Goal: Task Accomplishment & Management: Manage account settings

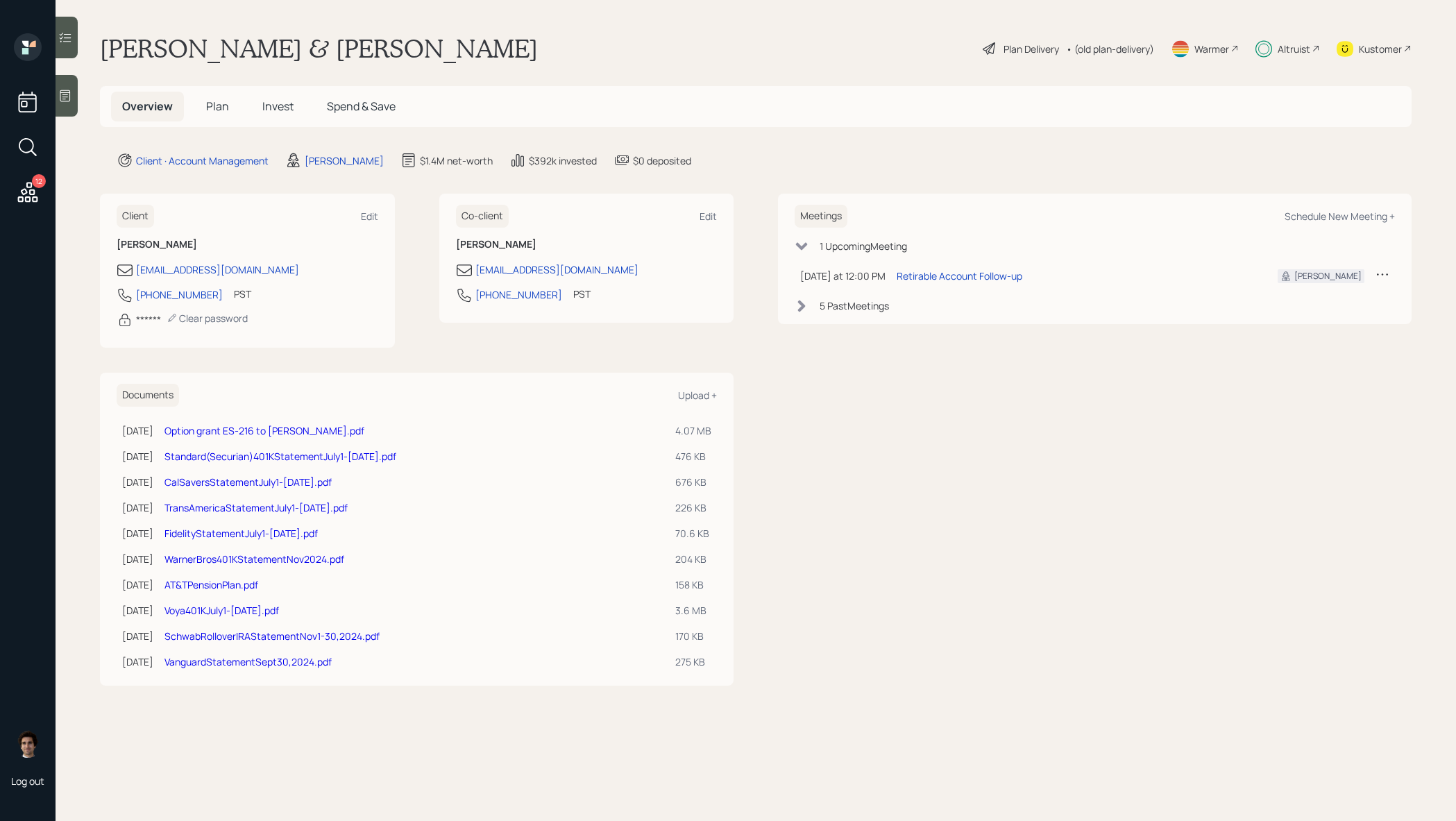
click at [274, 107] on span "Invest" at bounding box center [278, 106] width 31 height 15
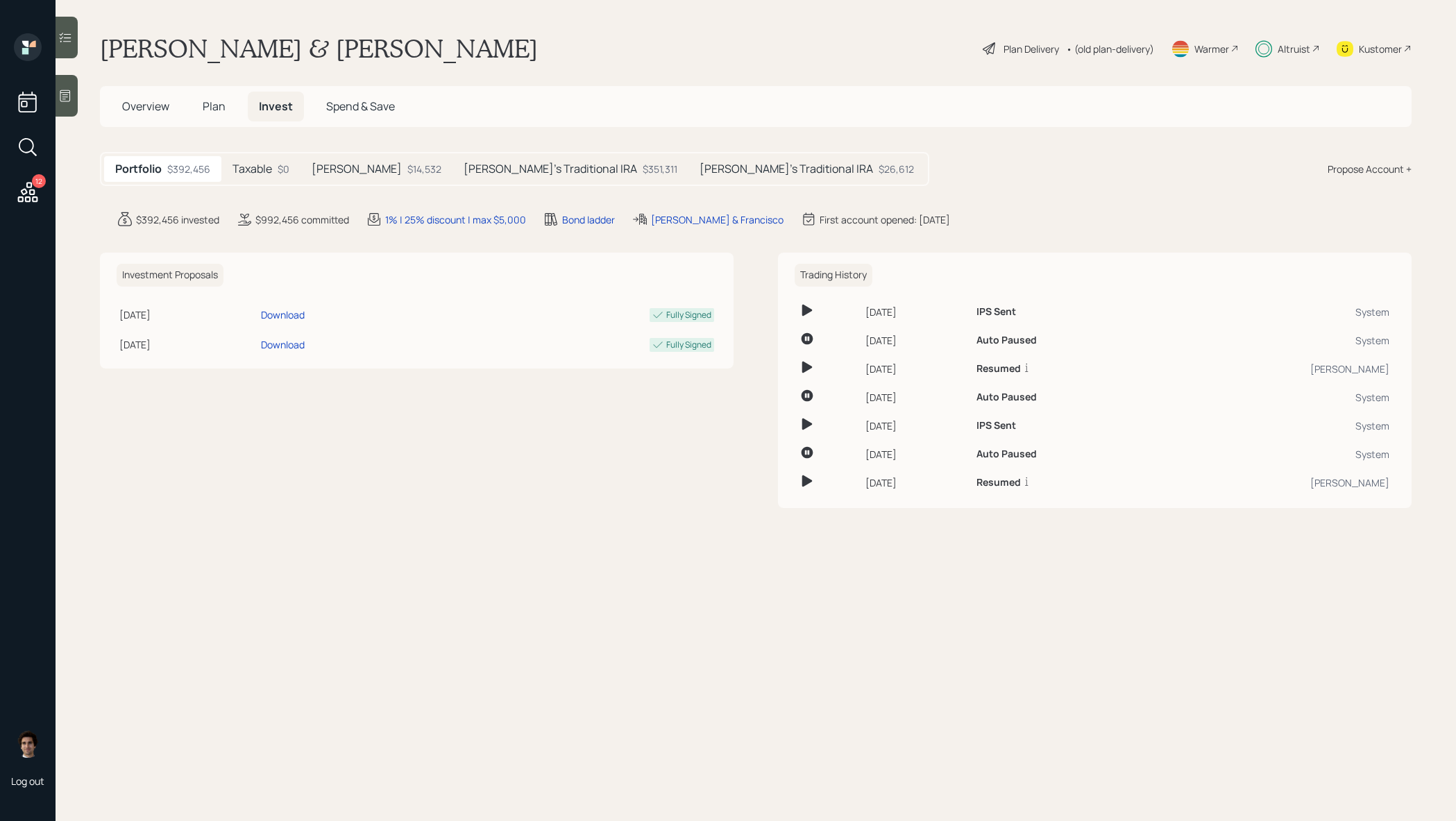
click at [497, 159] on div "[PERSON_NAME]'s Traditional IRA $351,311" at bounding box center [570, 169] width 236 height 26
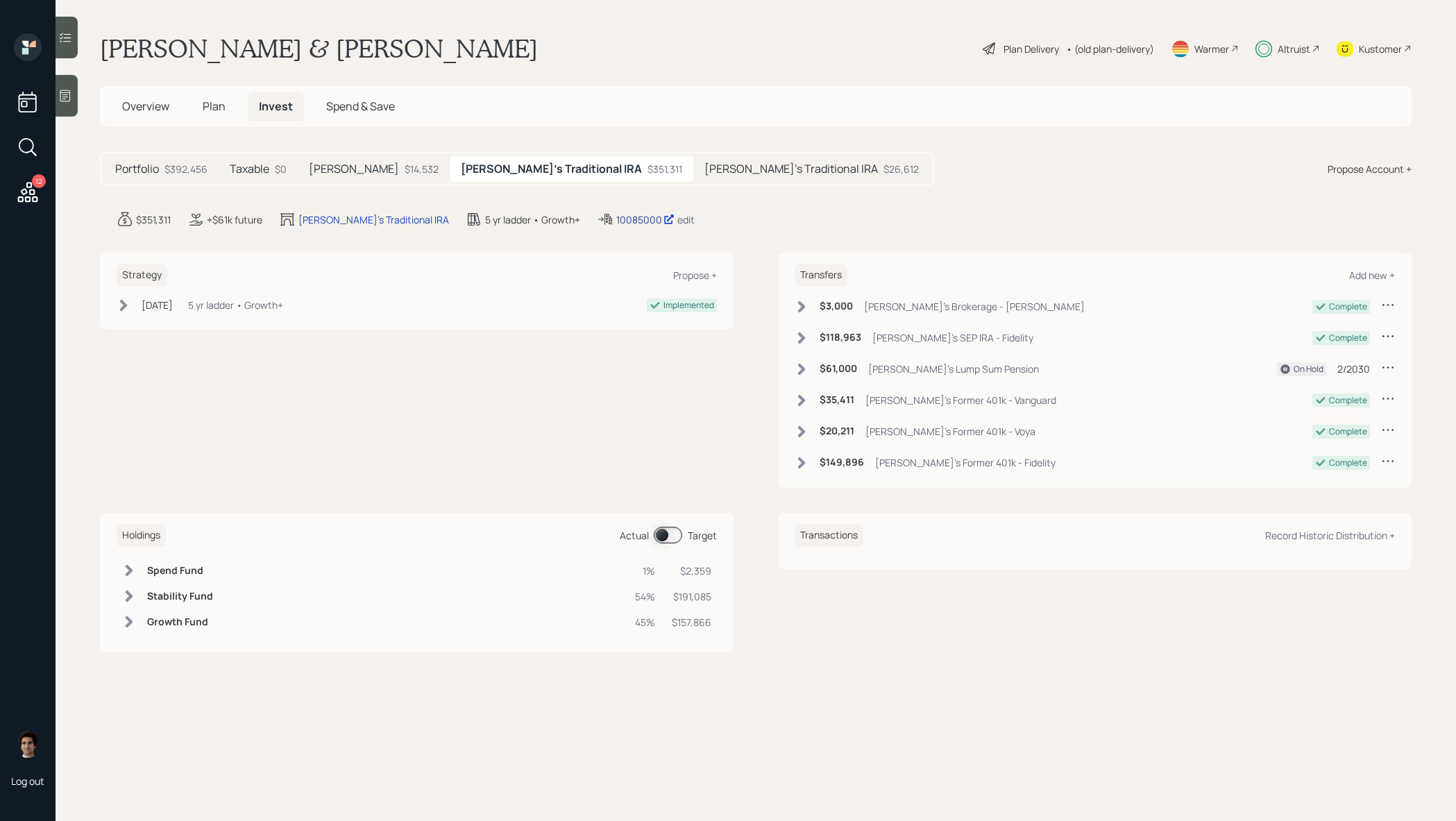
click at [617, 225] on div "10085000" at bounding box center [645, 219] width 58 height 14
click at [1357, 50] on div "Kustomer" at bounding box center [1373, 49] width 75 height 30
click at [1033, 52] on div "Plan Delivery" at bounding box center [1031, 49] width 55 height 14
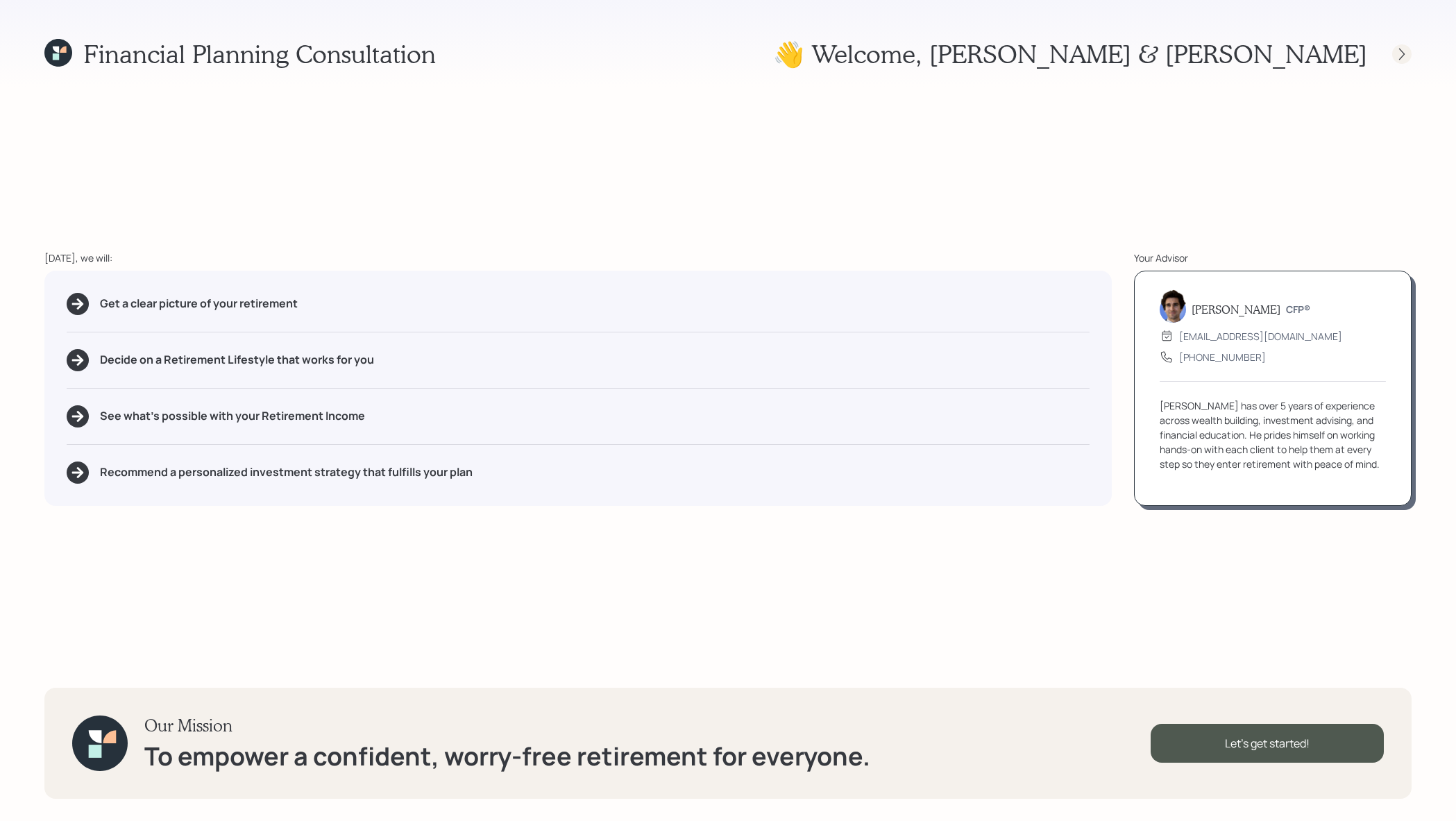
click at [1401, 53] on icon at bounding box center [1401, 54] width 14 height 14
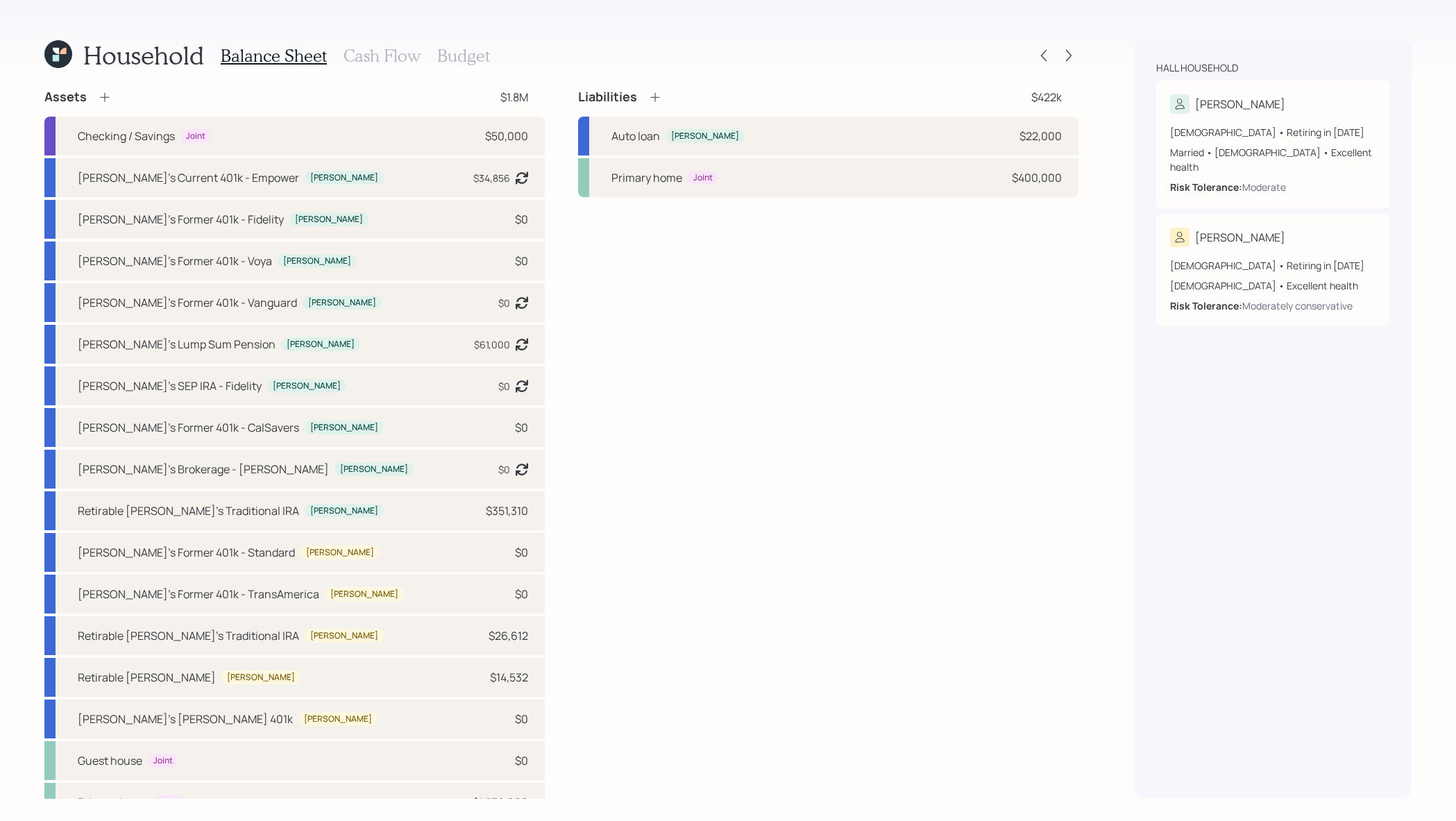
scroll to position [23, 0]
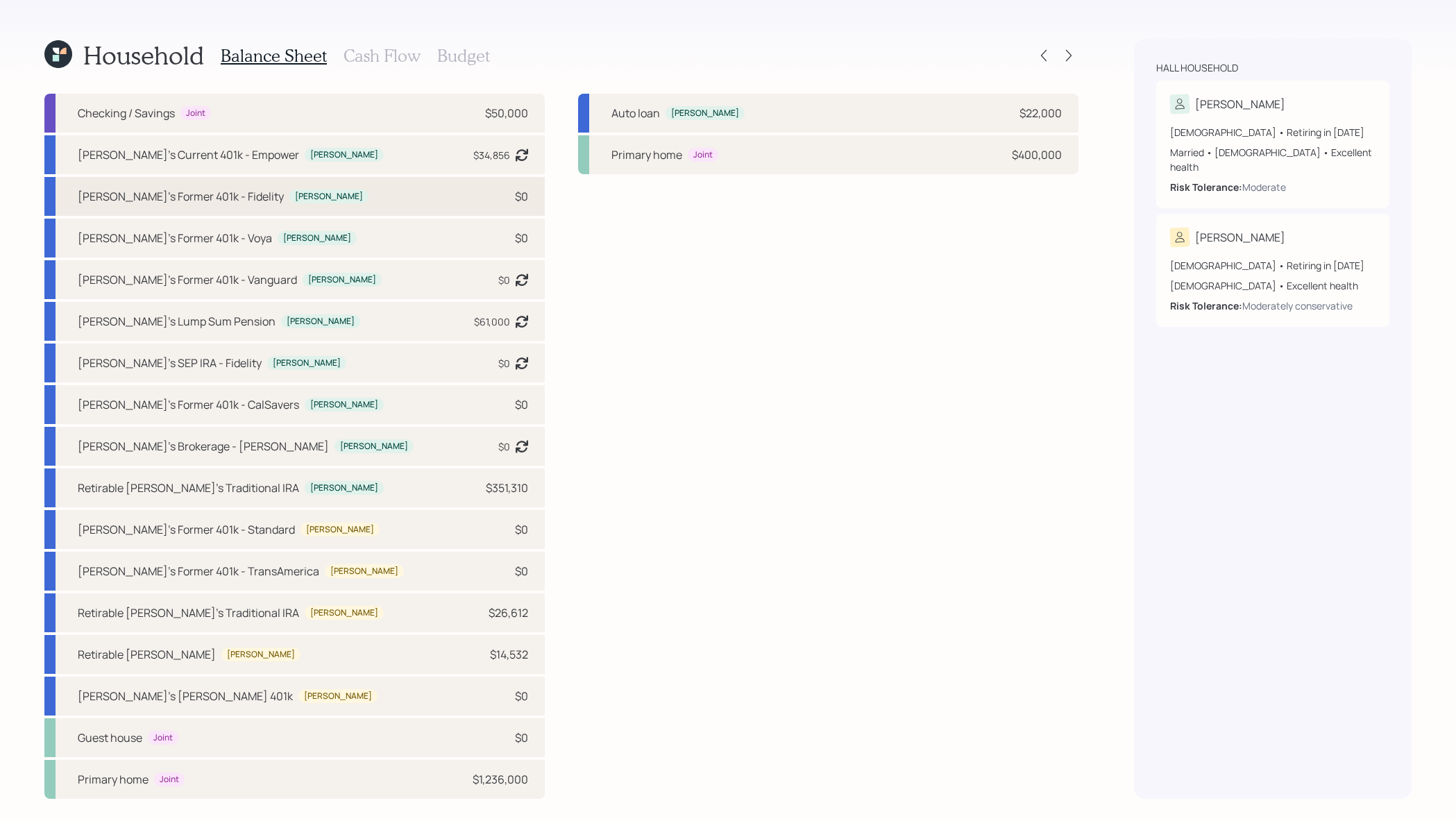
click at [295, 191] on div "[PERSON_NAME]" at bounding box center [329, 197] width 68 height 12
select select "company_sponsored"
select select "balanced"
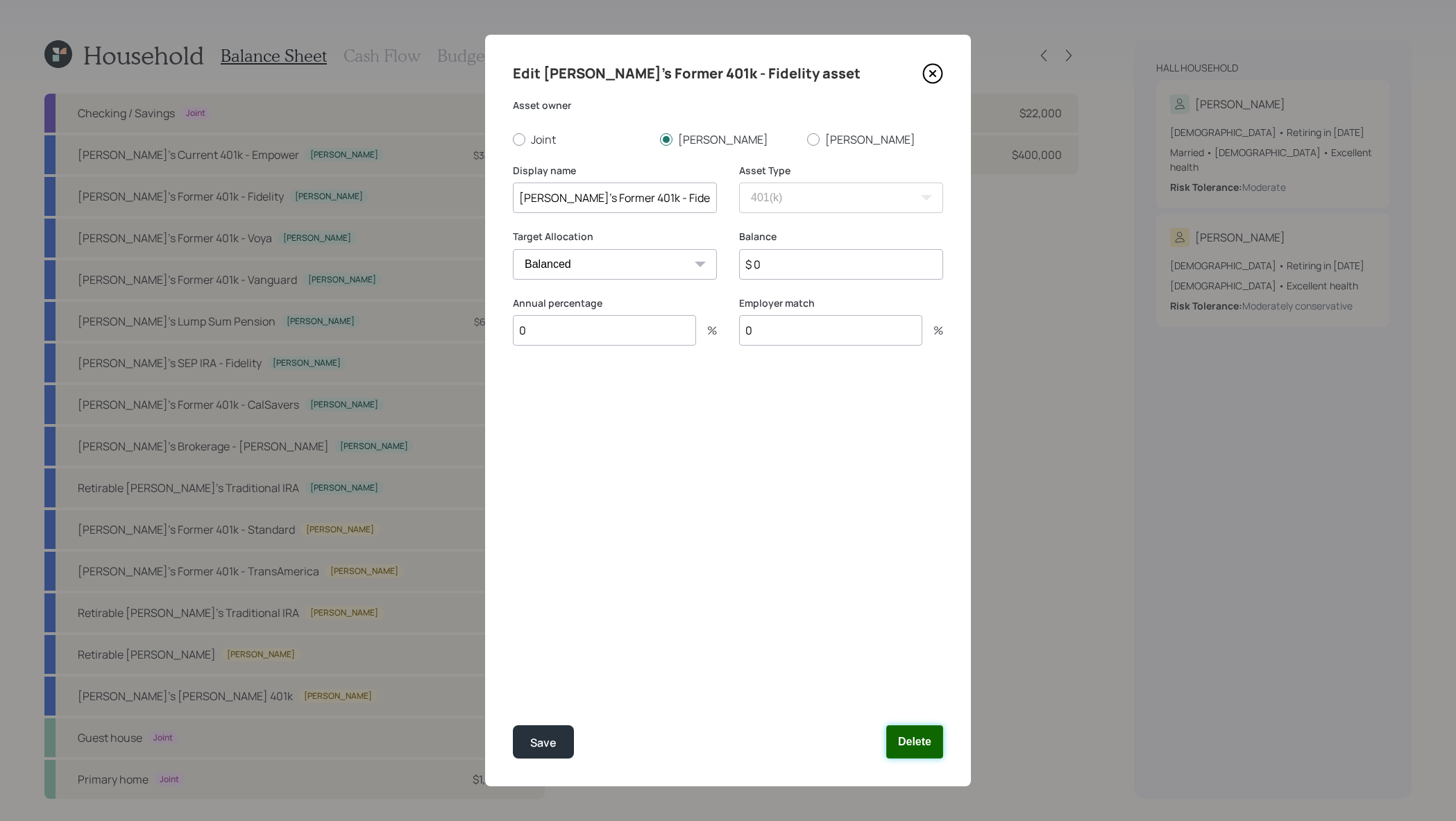
click at [931, 744] on button "Delete" at bounding box center [914, 742] width 57 height 33
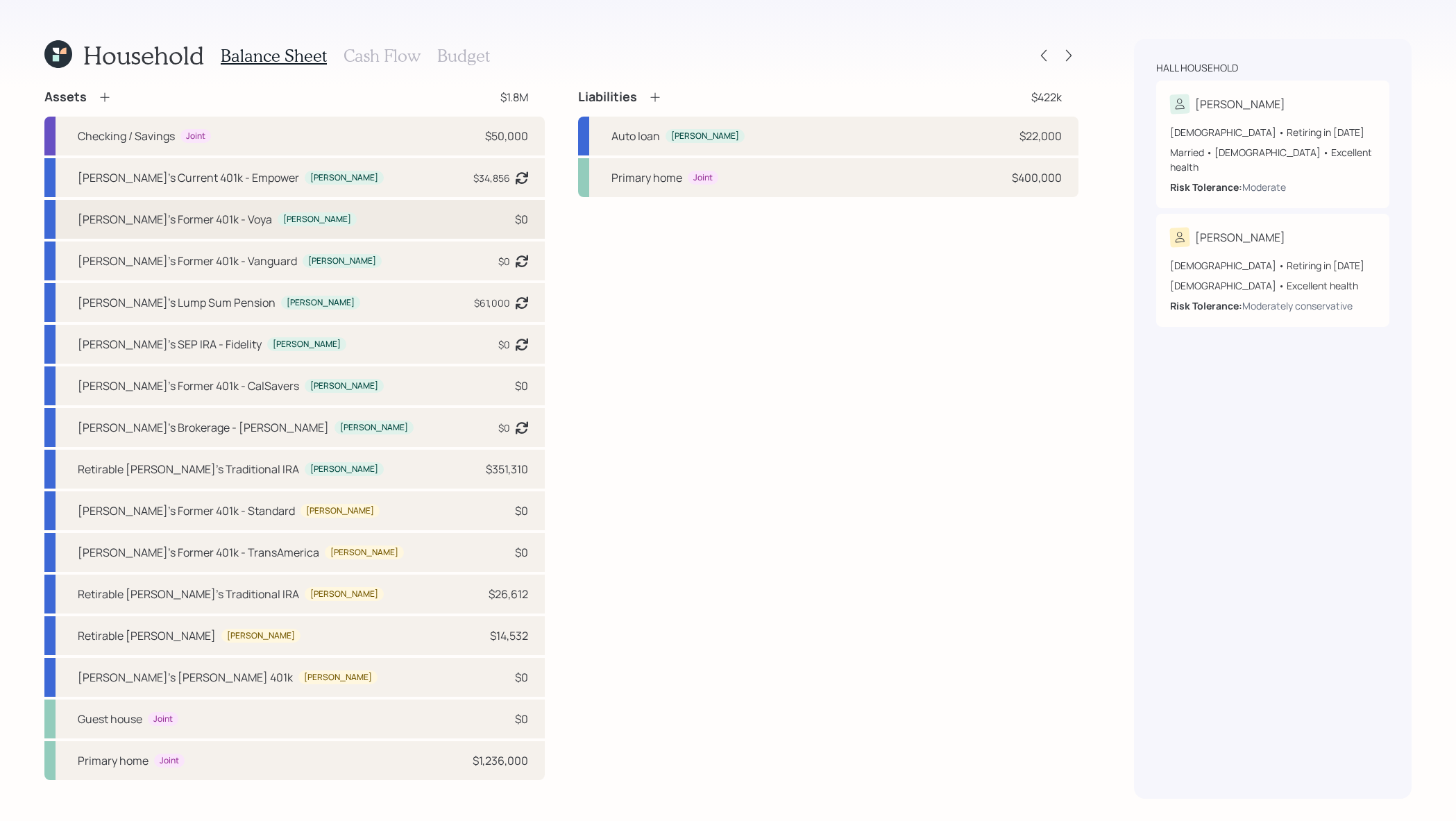
click at [420, 226] on div "[PERSON_NAME]'s Former 401k - [PERSON_NAME] $0" at bounding box center [295, 219] width 500 height 39
click at [439, 215] on div "[PERSON_NAME]'s Former 401k - [PERSON_NAME] $0" at bounding box center [295, 219] width 500 height 39
select select "company_sponsored"
select select "balanced"
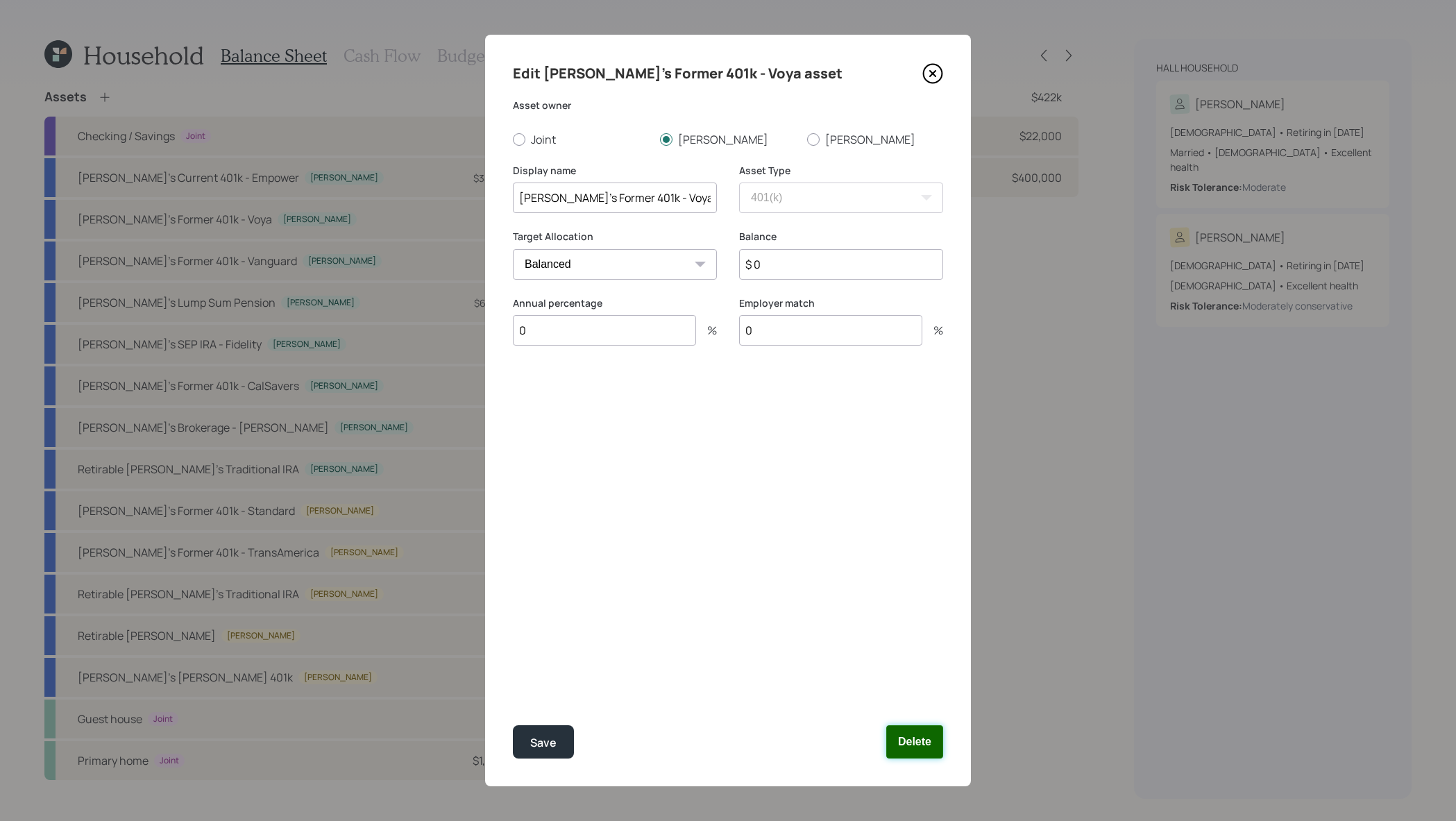
click at [919, 747] on button "Delete" at bounding box center [914, 742] width 57 height 33
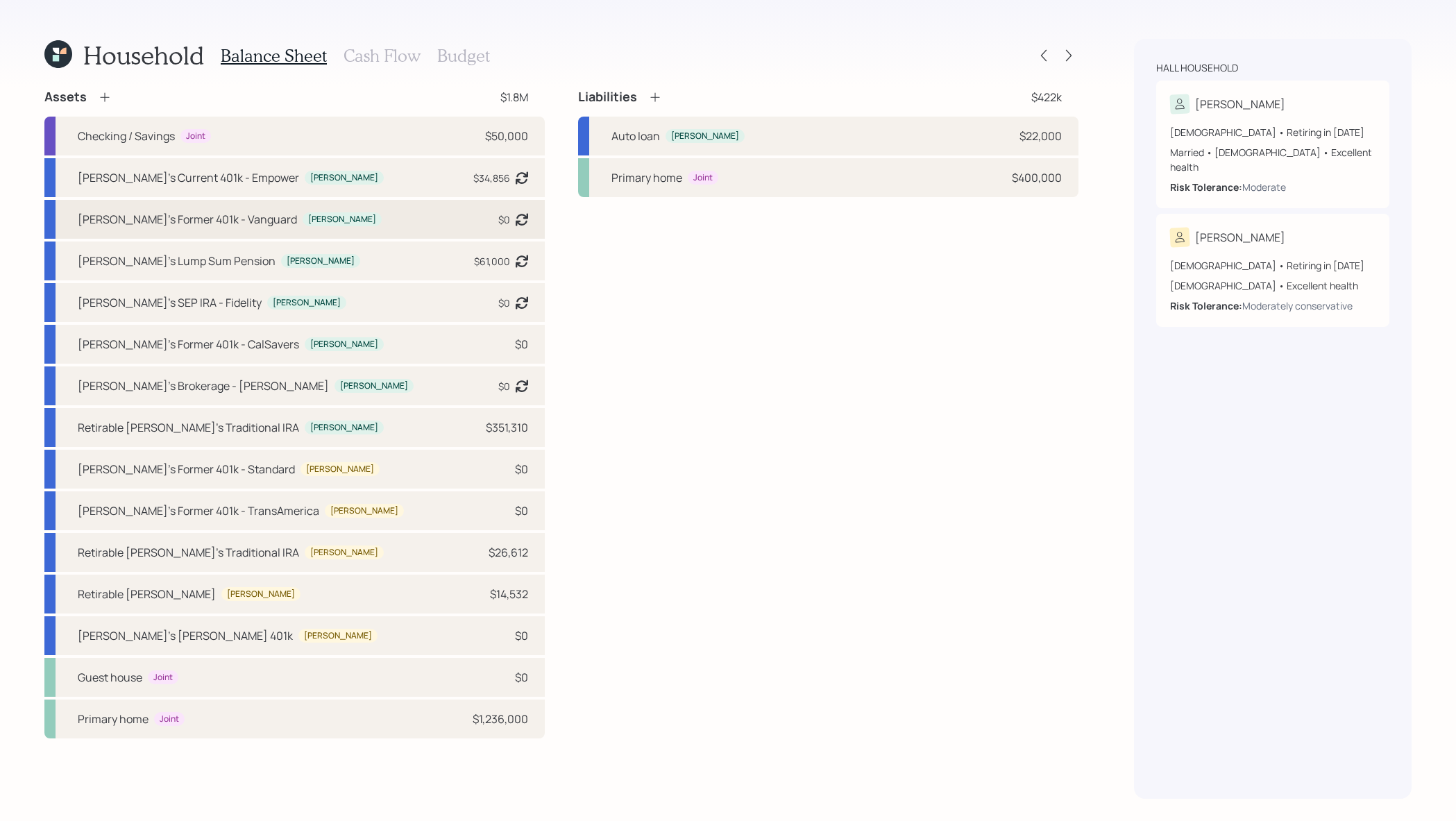
click at [413, 222] on div "[PERSON_NAME]'s Former 401k - Vanguard [PERSON_NAME] $0 Asset balance last upda…" at bounding box center [295, 219] width 500 height 39
select select "company_sponsored"
select select "balanced"
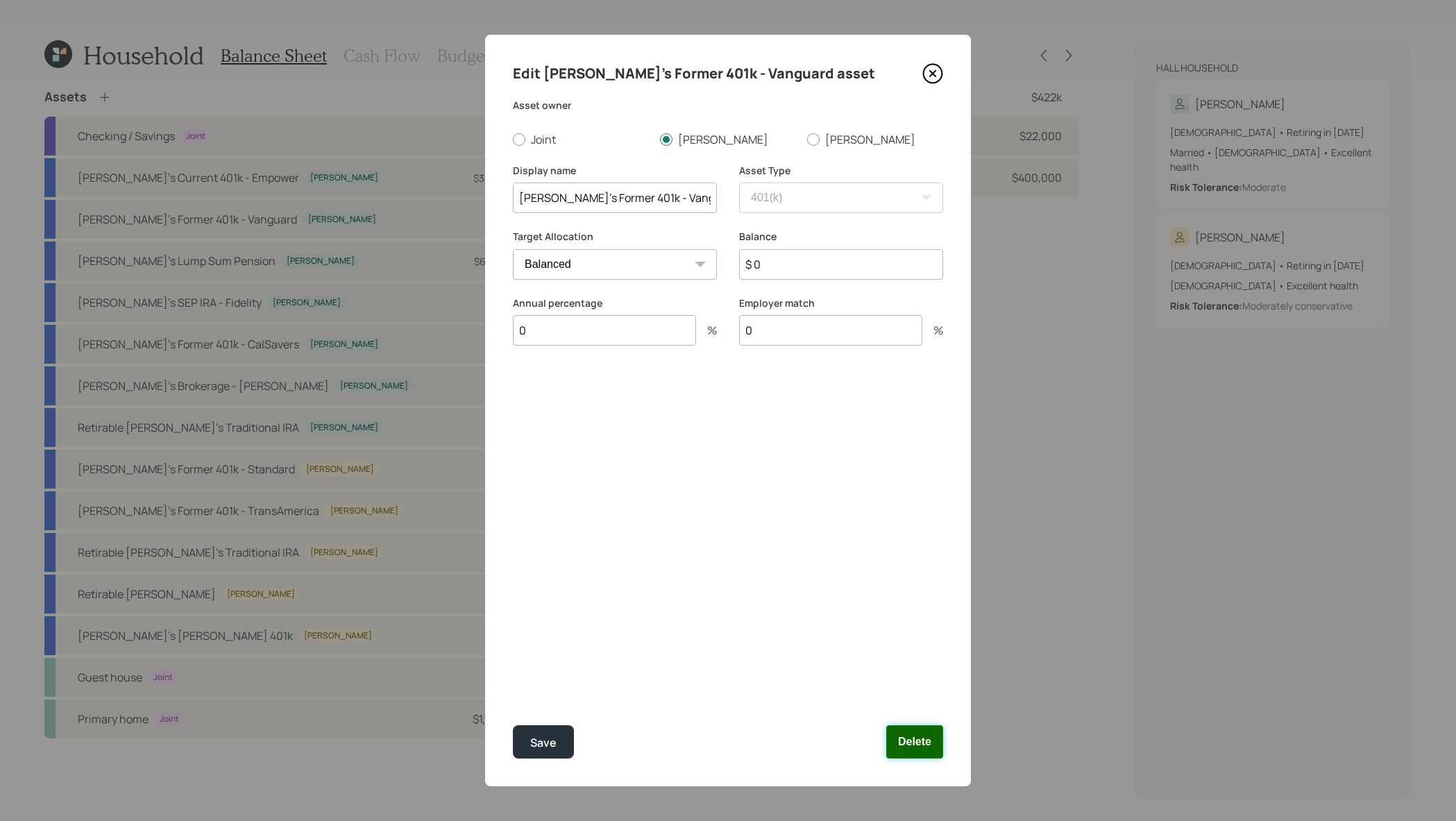
click at [926, 739] on button "Delete" at bounding box center [914, 742] width 57 height 33
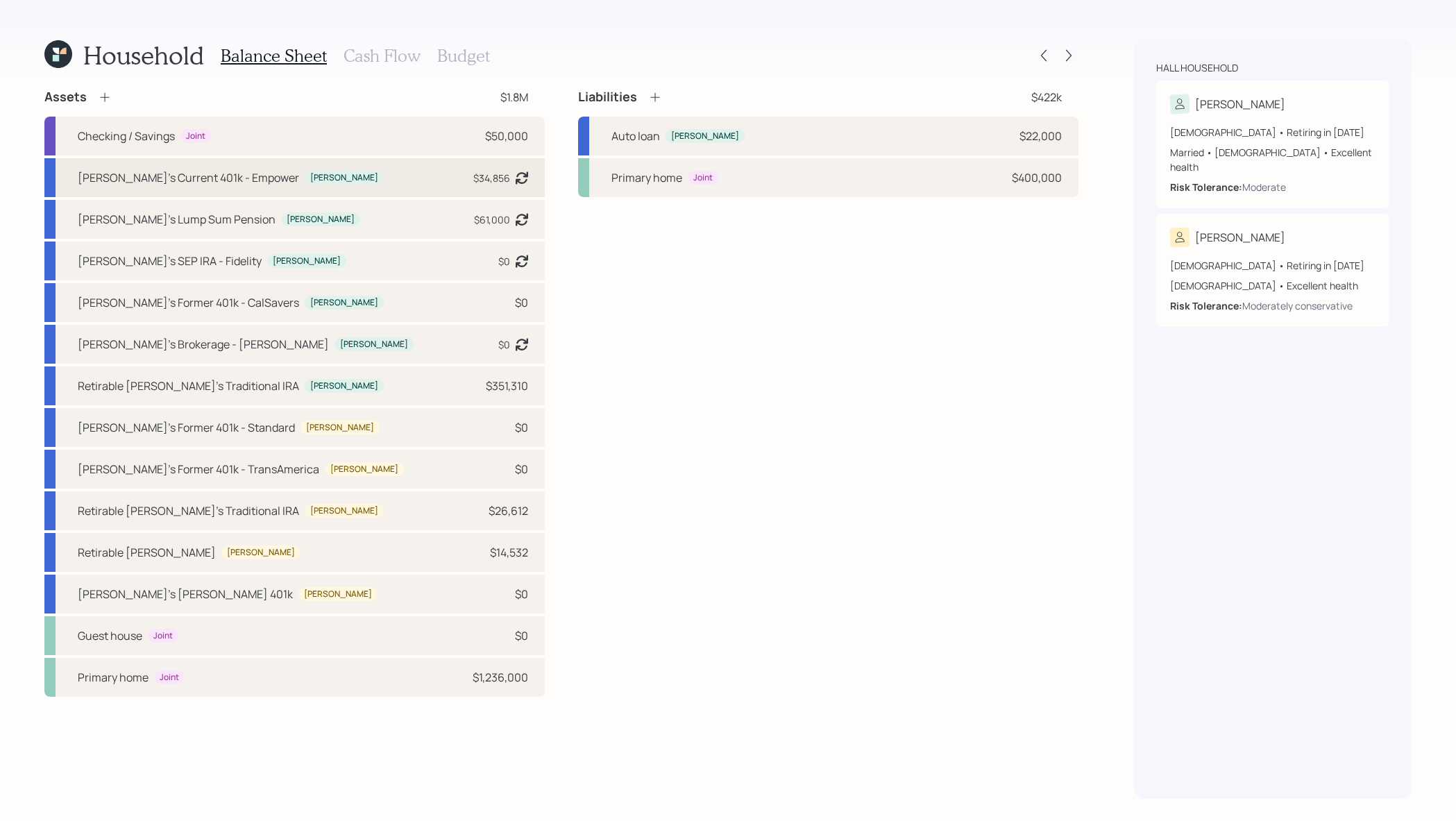
click at [391, 178] on div "[PERSON_NAME]'s Current 401k - Empower [PERSON_NAME] $34,856 Asset balance last…" at bounding box center [295, 178] width 500 height 39
select select "company_sponsored"
select select "balanced"
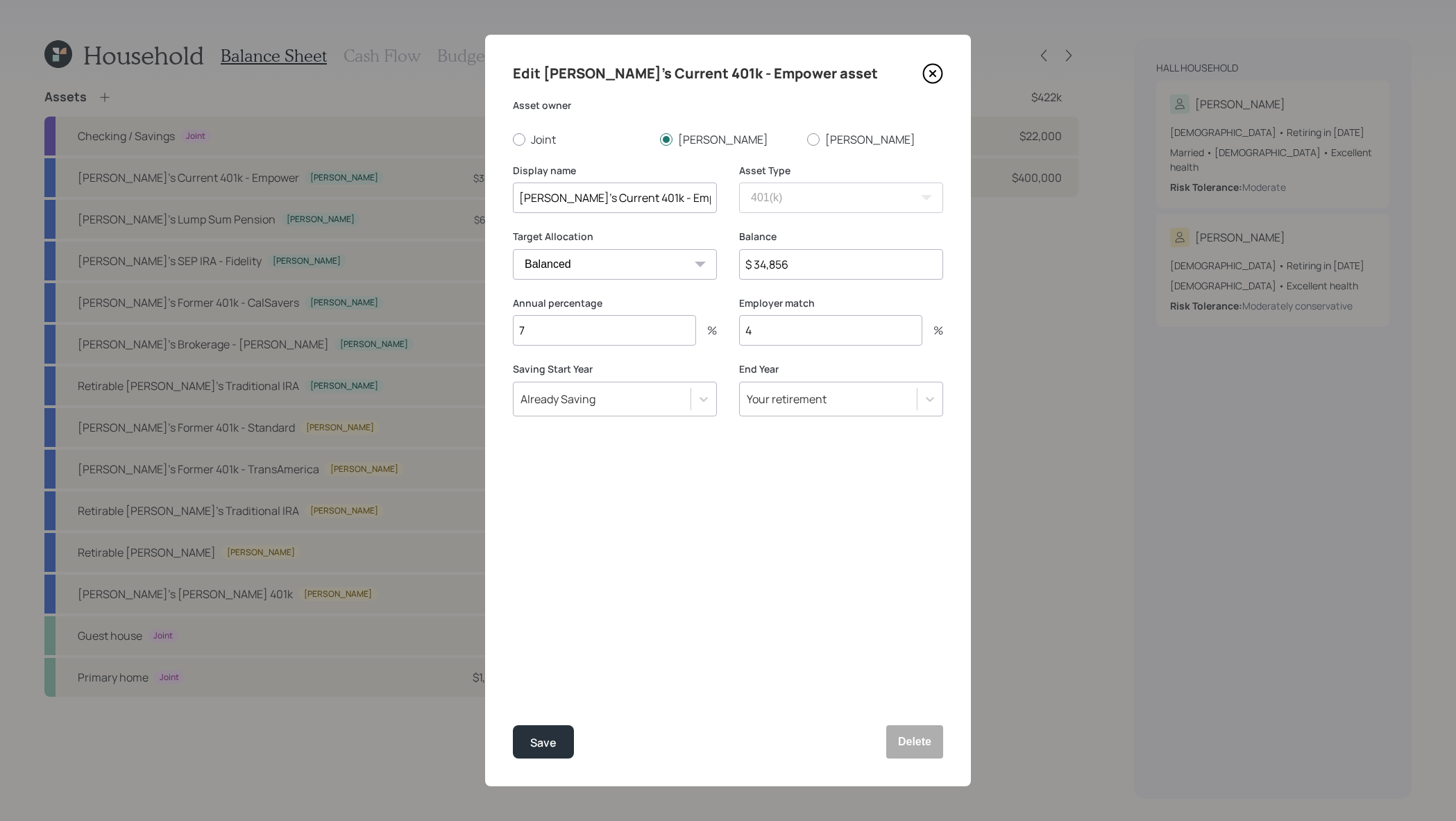
drag, startPoint x: 802, startPoint y: 266, endPoint x: 723, endPoint y: 264, distance: 79.0
click at [723, 264] on div "Target Allocation Cash Conservative Balanced Aggressive Balance $ 34,856" at bounding box center [727, 263] width 430 height 67
type input "$ 55,000"
click at [513, 725] on button "Save" at bounding box center [543, 742] width 61 height 33
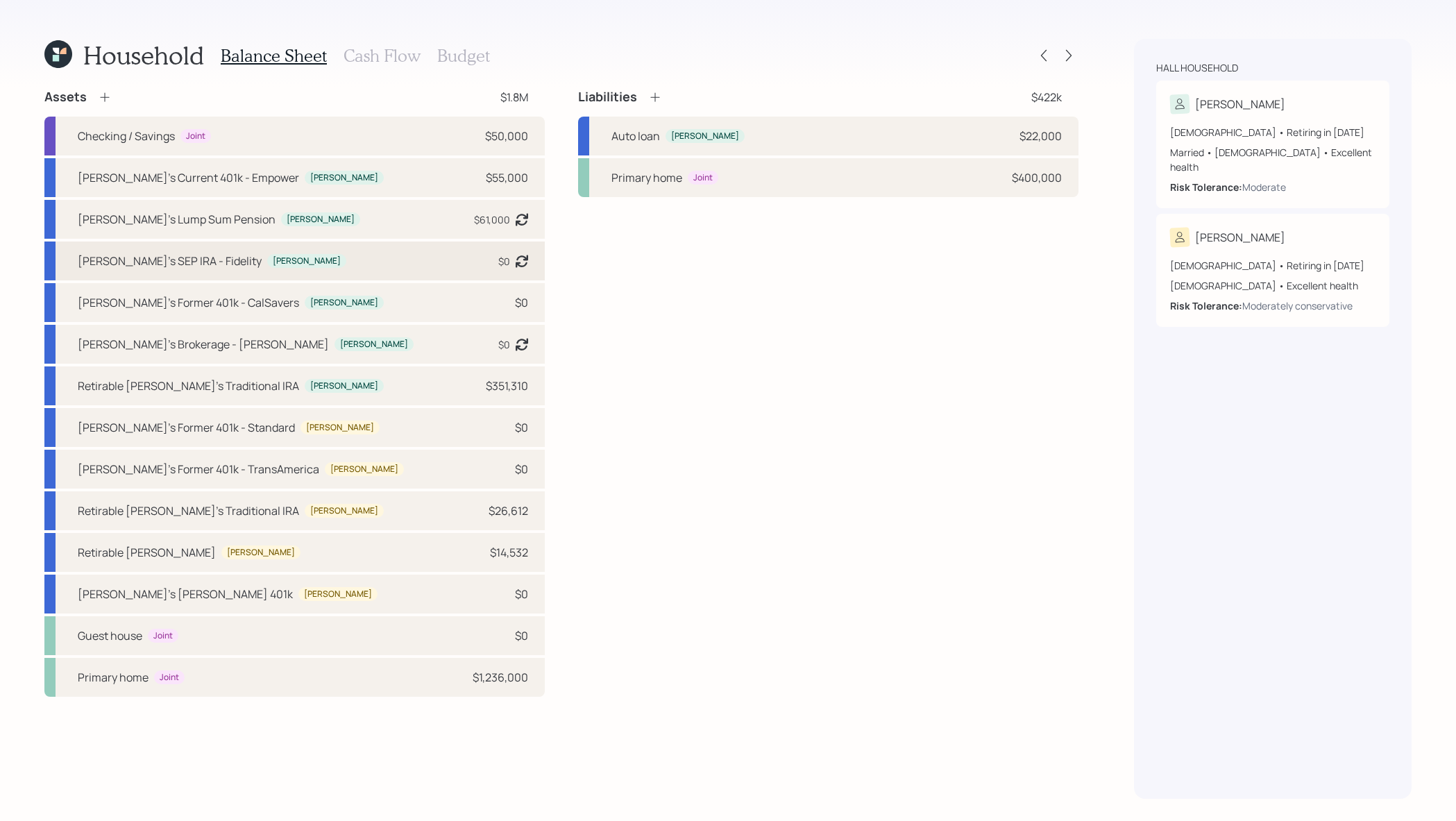
click at [485, 260] on div "[PERSON_NAME]'s SEP IRA - Fidelity [PERSON_NAME] $0 Asset balance last updated …" at bounding box center [295, 260] width 500 height 39
select select "balanced"
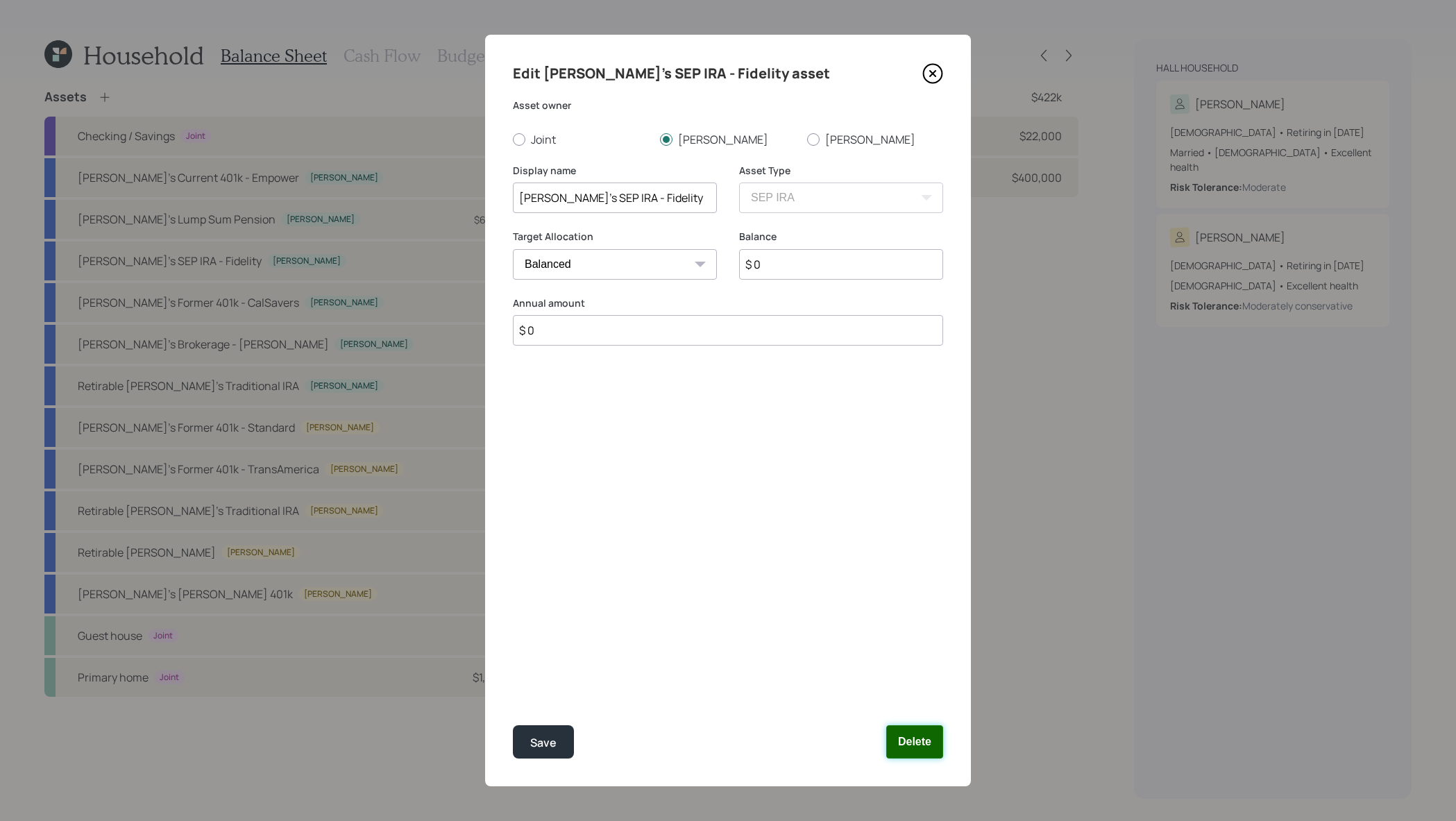
click at [925, 752] on button "Delete" at bounding box center [914, 742] width 57 height 33
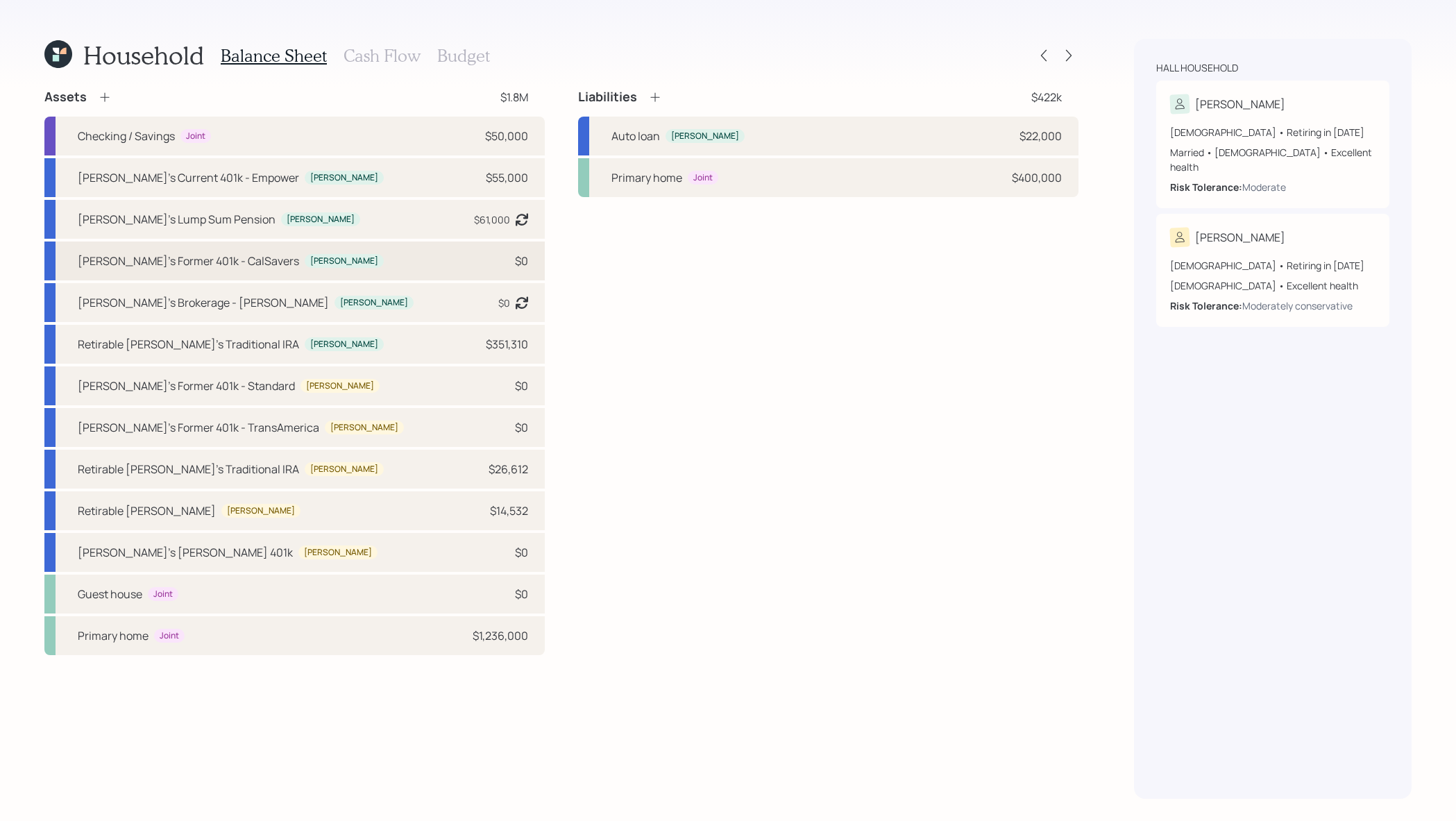
click at [474, 273] on div "[PERSON_NAME]'s Former 401k - CalSavers [PERSON_NAME] $0" at bounding box center [295, 260] width 500 height 39
select select "company_sponsored"
select select "balanced"
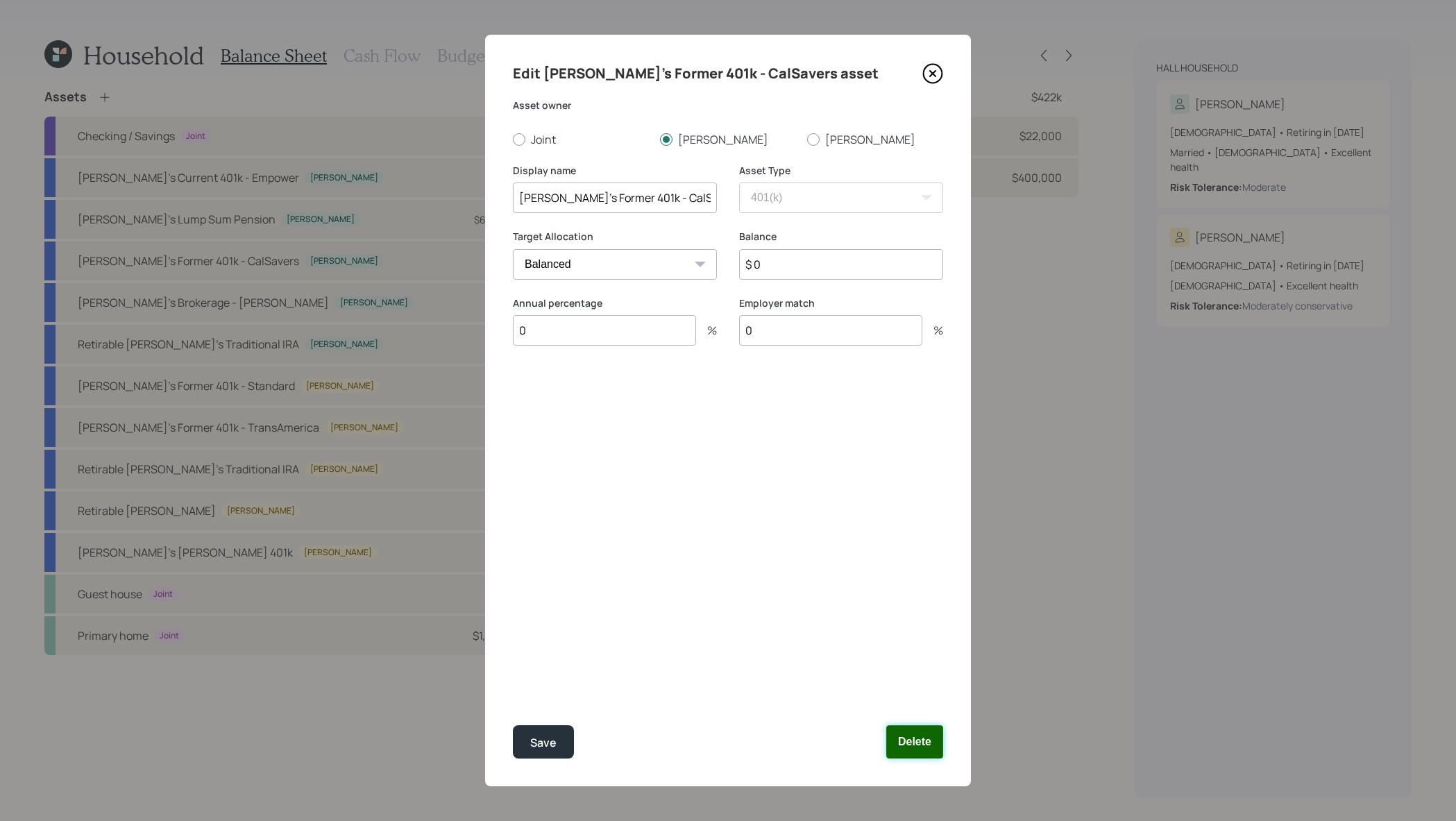
click at [919, 742] on button "Delete" at bounding box center [914, 742] width 57 height 33
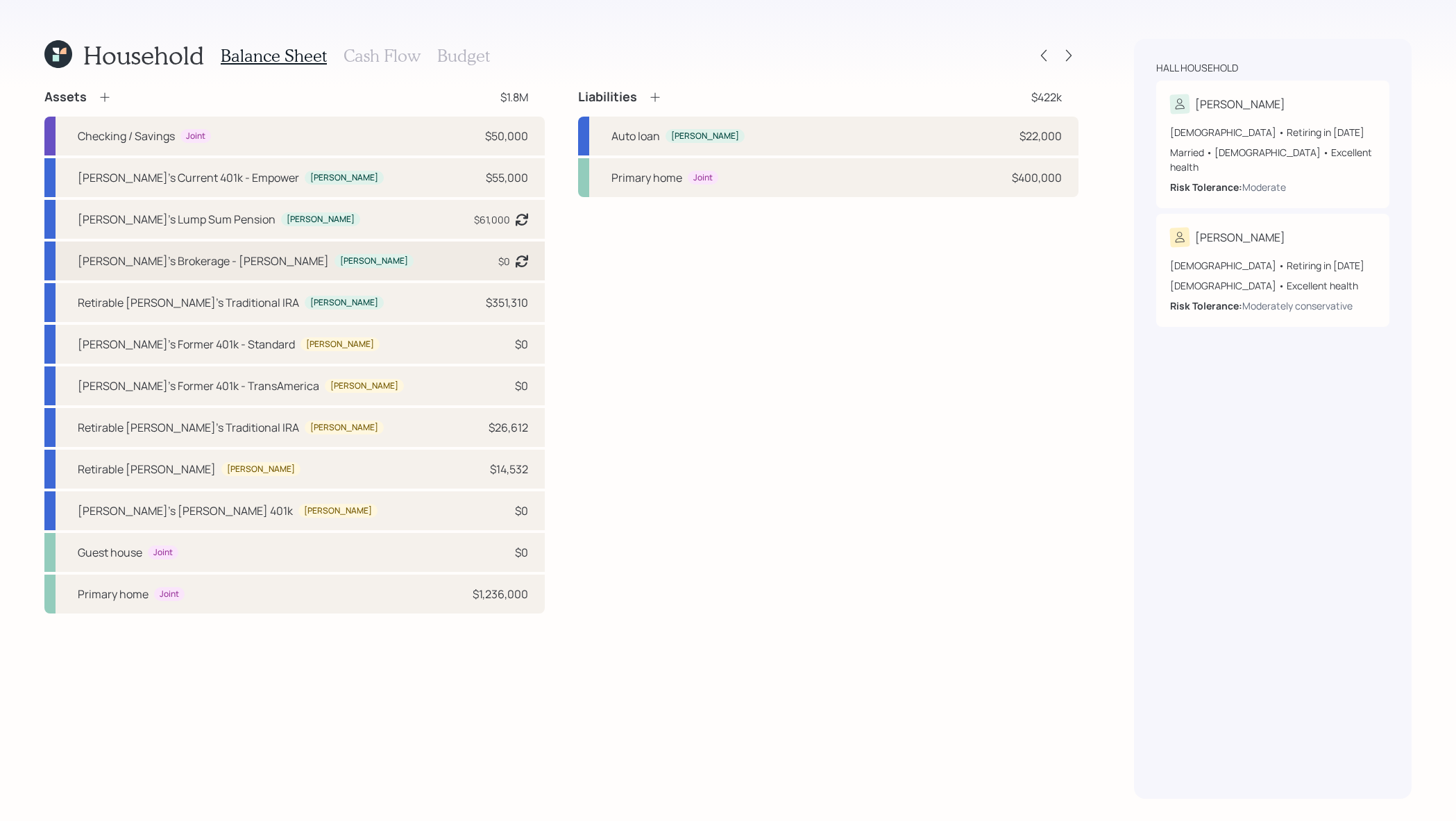
click at [453, 262] on div "[PERSON_NAME]'s Brokerage - [PERSON_NAME] $0 Asset balance last updated on [DAT…" at bounding box center [295, 260] width 500 height 39
select select "ira"
select select "balanced"
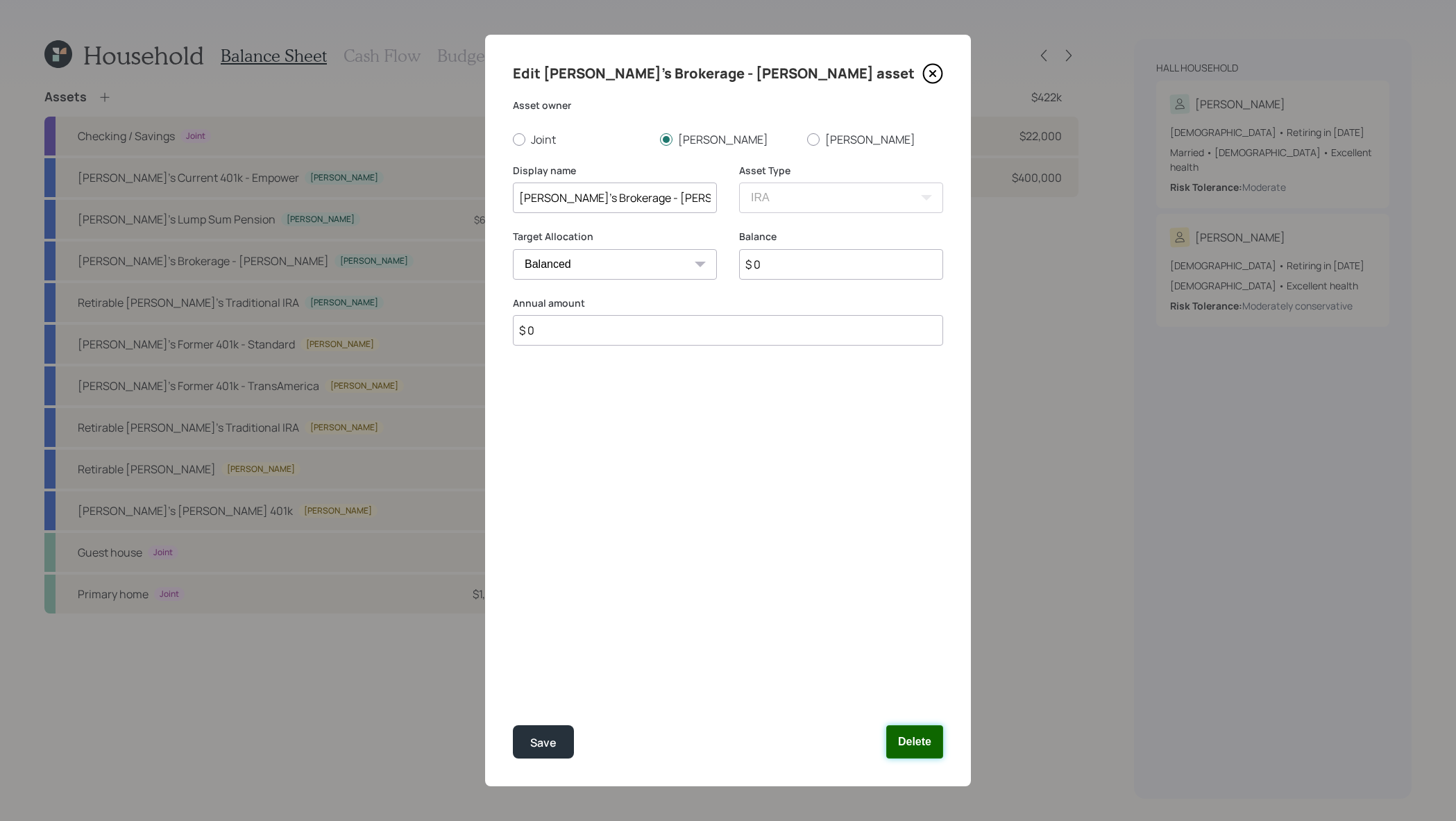
click at [905, 753] on button "Delete" at bounding box center [914, 742] width 57 height 33
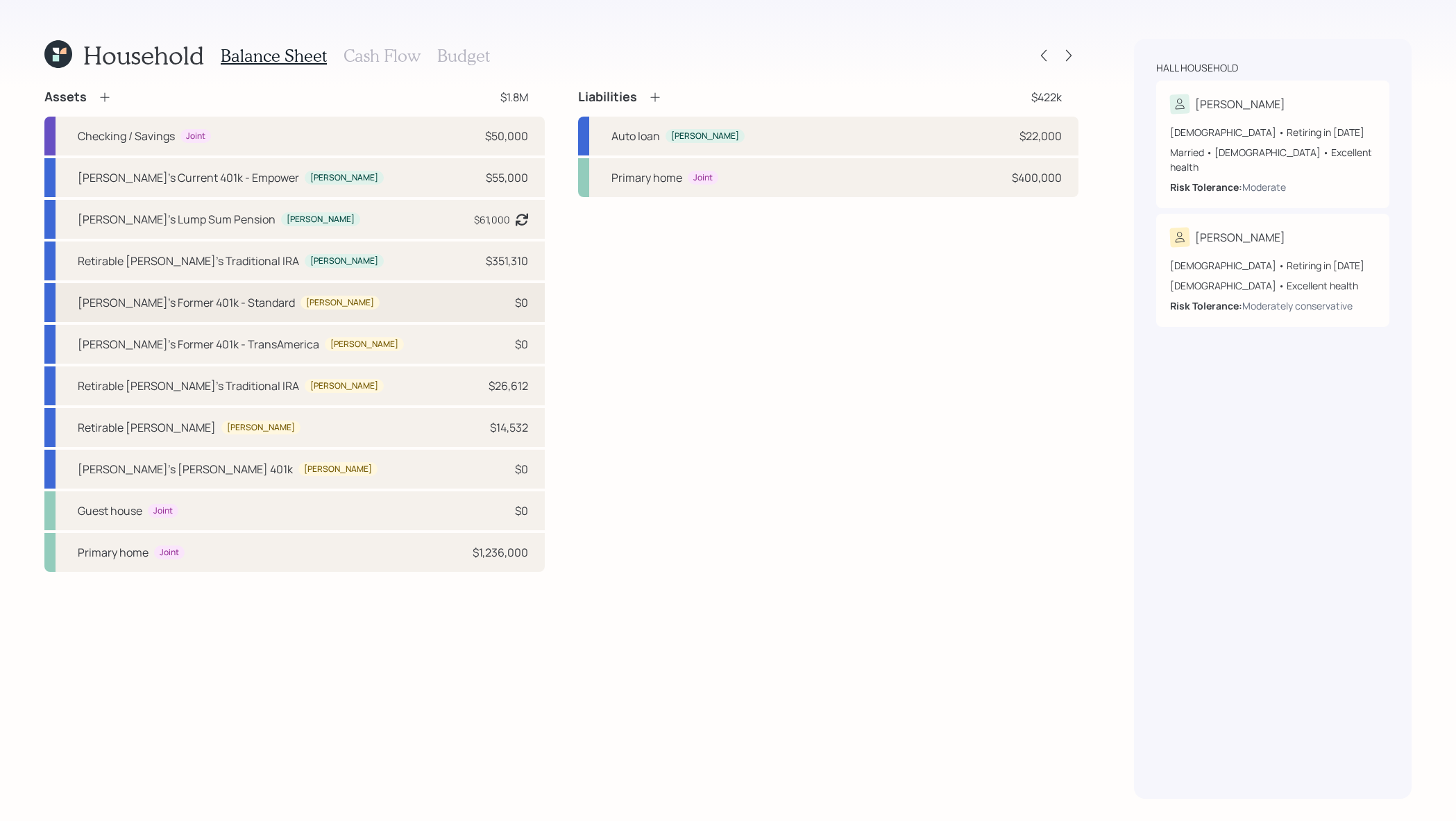
click at [463, 297] on div "[PERSON_NAME]'s Former 401k - Standard [PERSON_NAME] $0" at bounding box center [295, 302] width 500 height 39
select select "company_sponsored"
select select "balanced"
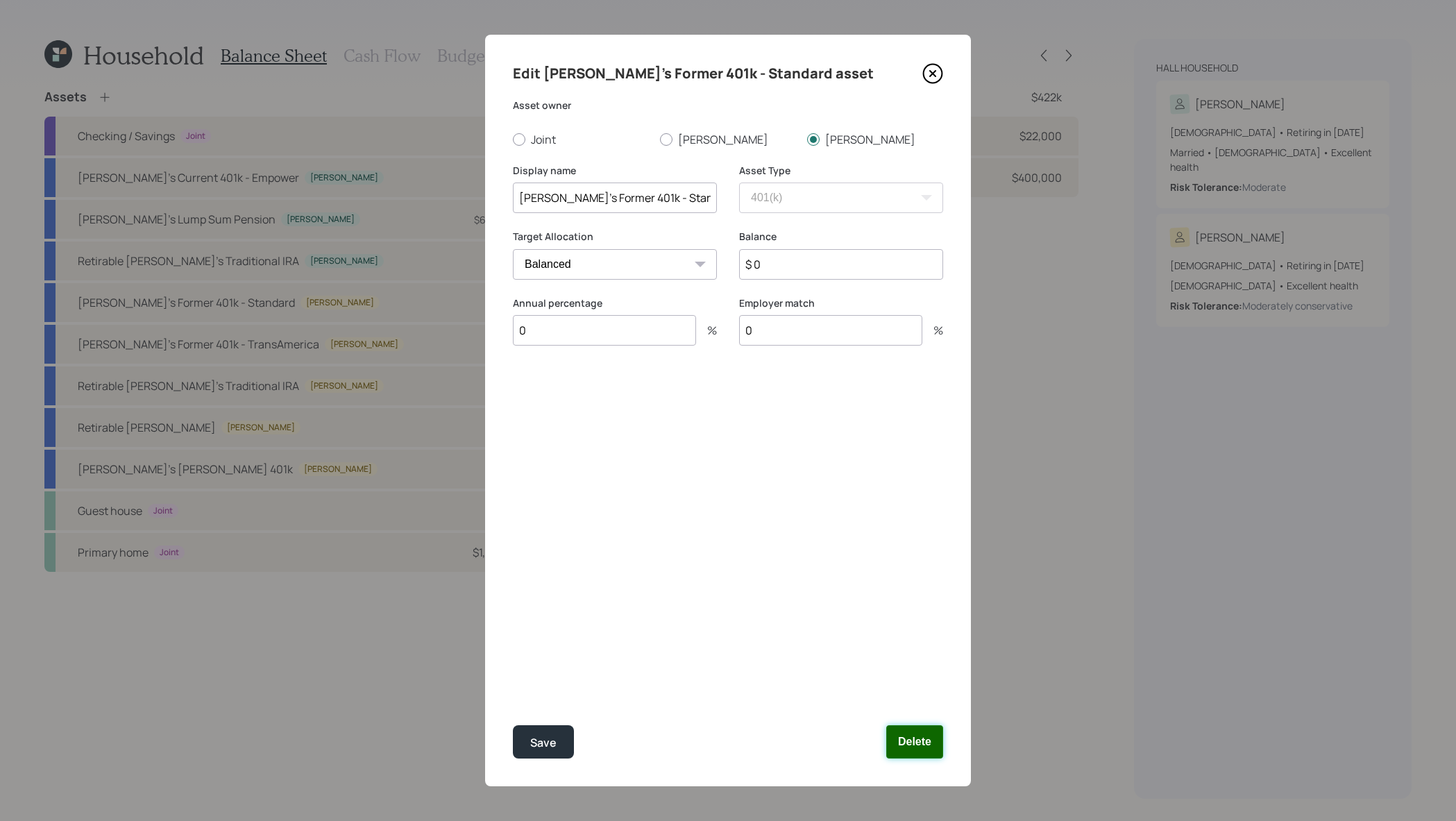
click at [931, 731] on button "Delete" at bounding box center [914, 742] width 57 height 33
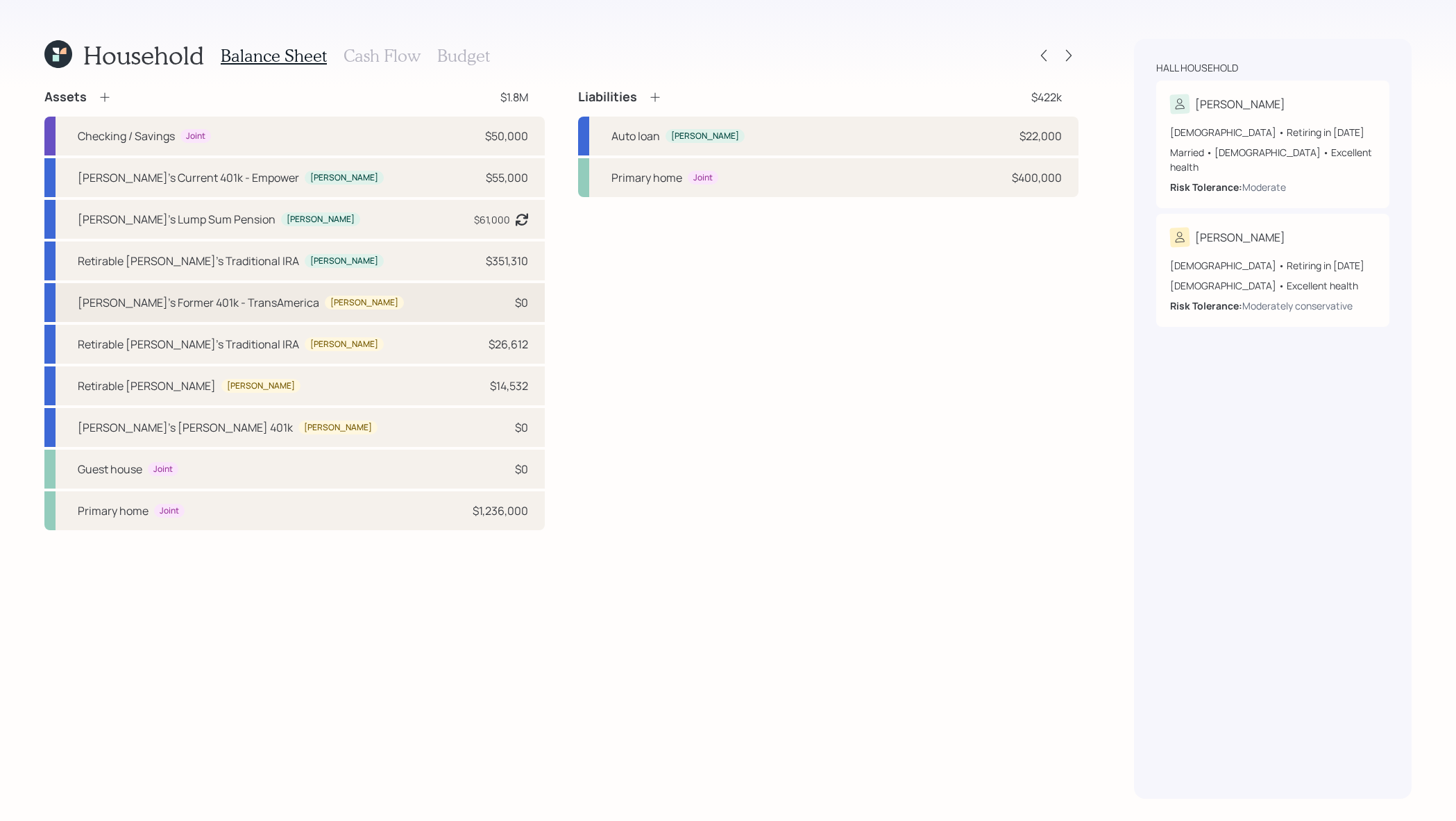
click at [492, 298] on div "$0" at bounding box center [507, 303] width 42 height 17
select select "company_sponsored"
select select "balanced"
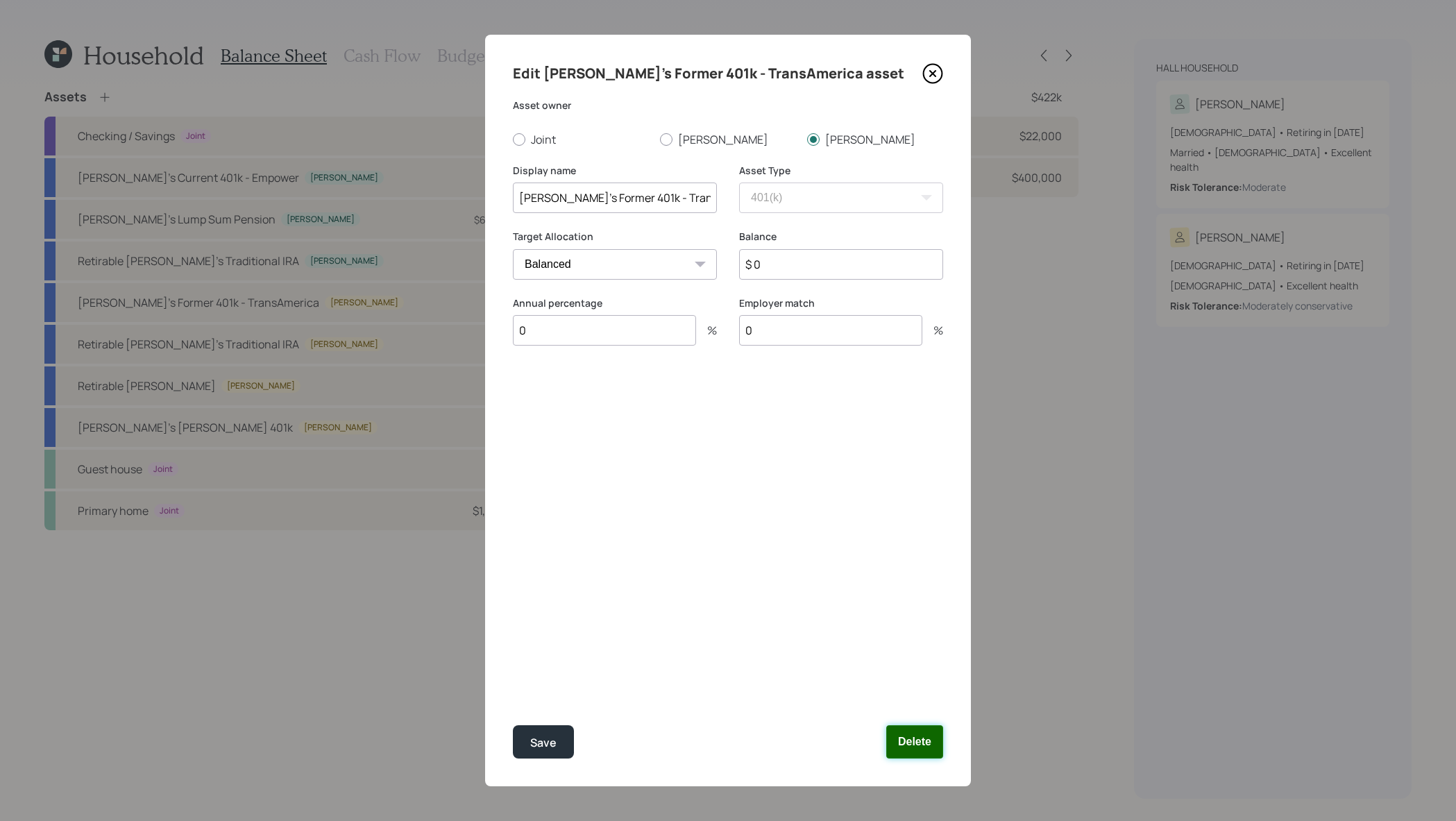
click at [935, 743] on button "Delete" at bounding box center [914, 742] width 57 height 33
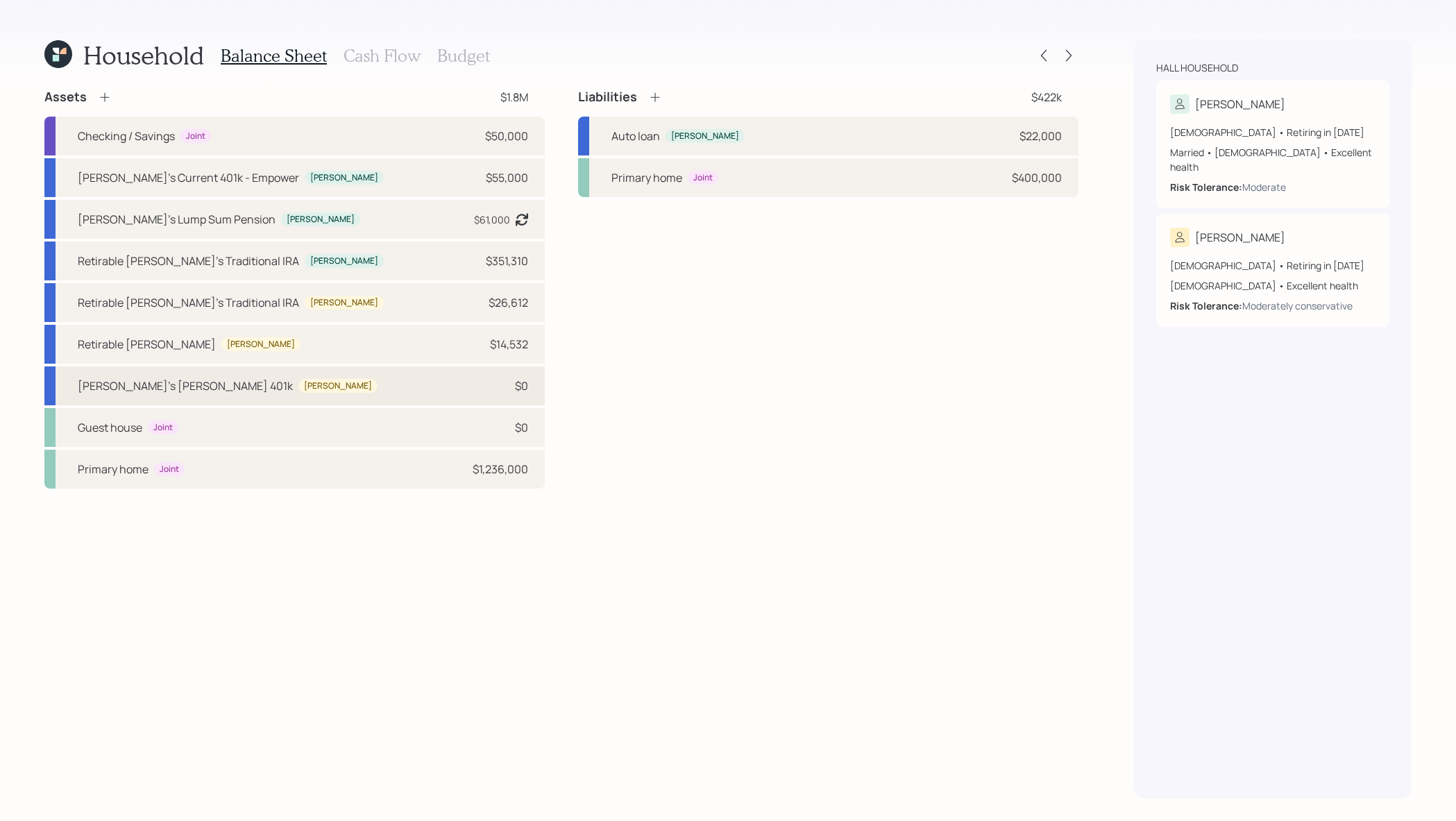
click at [466, 378] on div "[PERSON_NAME]'s [PERSON_NAME] 401k [PERSON_NAME] $0" at bounding box center [295, 385] width 500 height 39
select select "roth_401k"
select select "balanced"
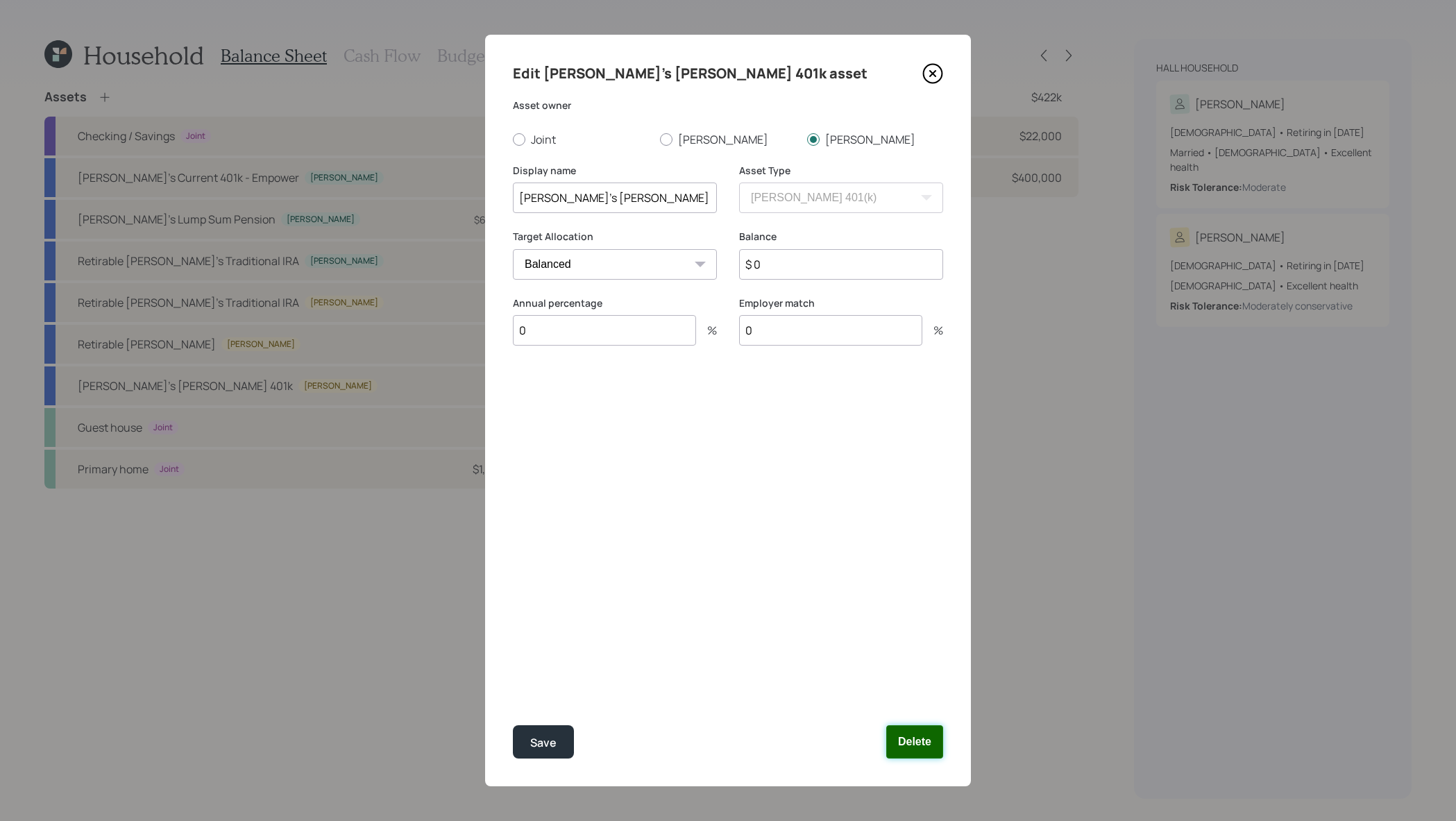
click at [927, 733] on button "Delete" at bounding box center [914, 742] width 57 height 33
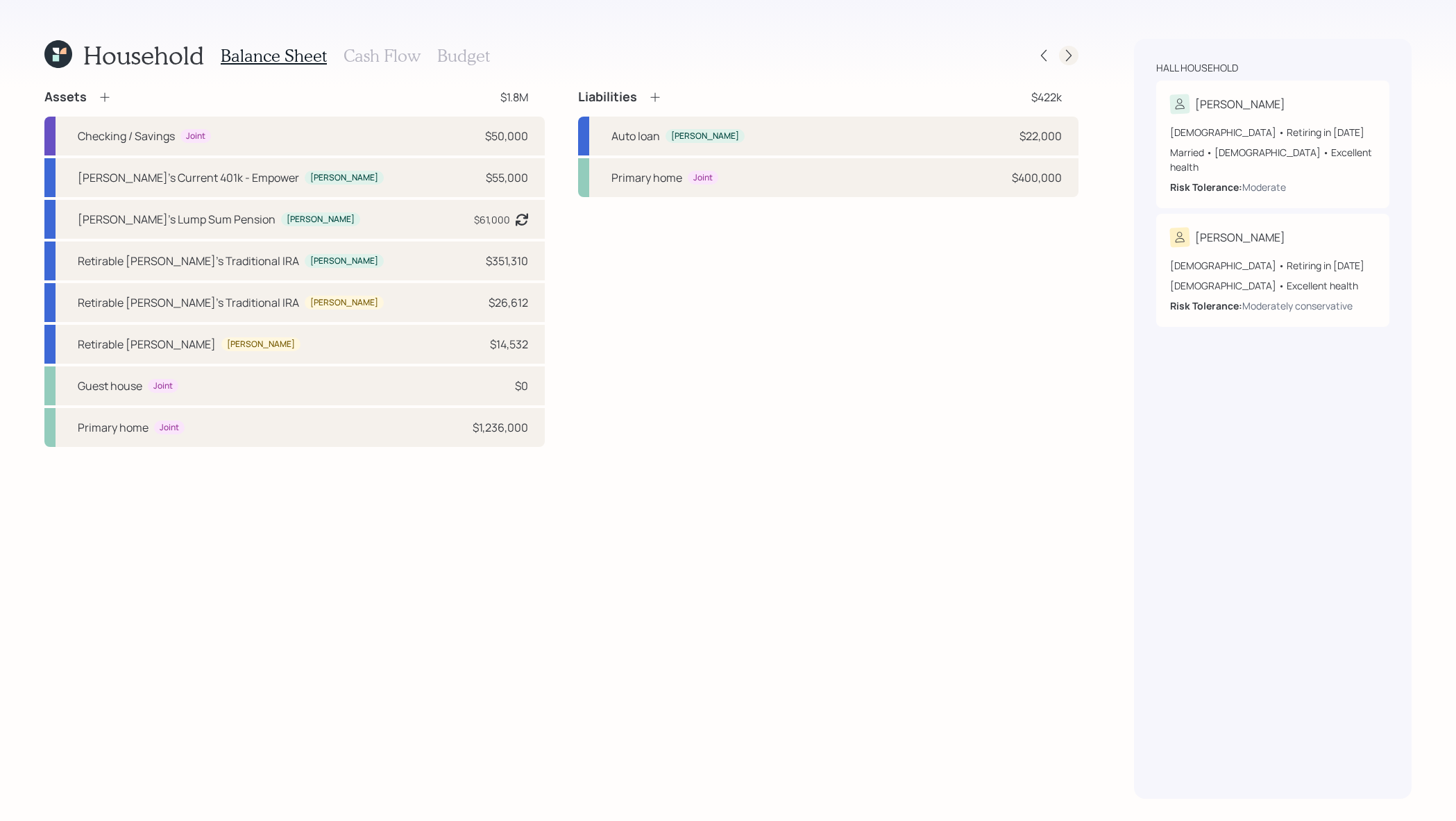
click at [1072, 54] on icon at bounding box center [1068, 55] width 14 height 14
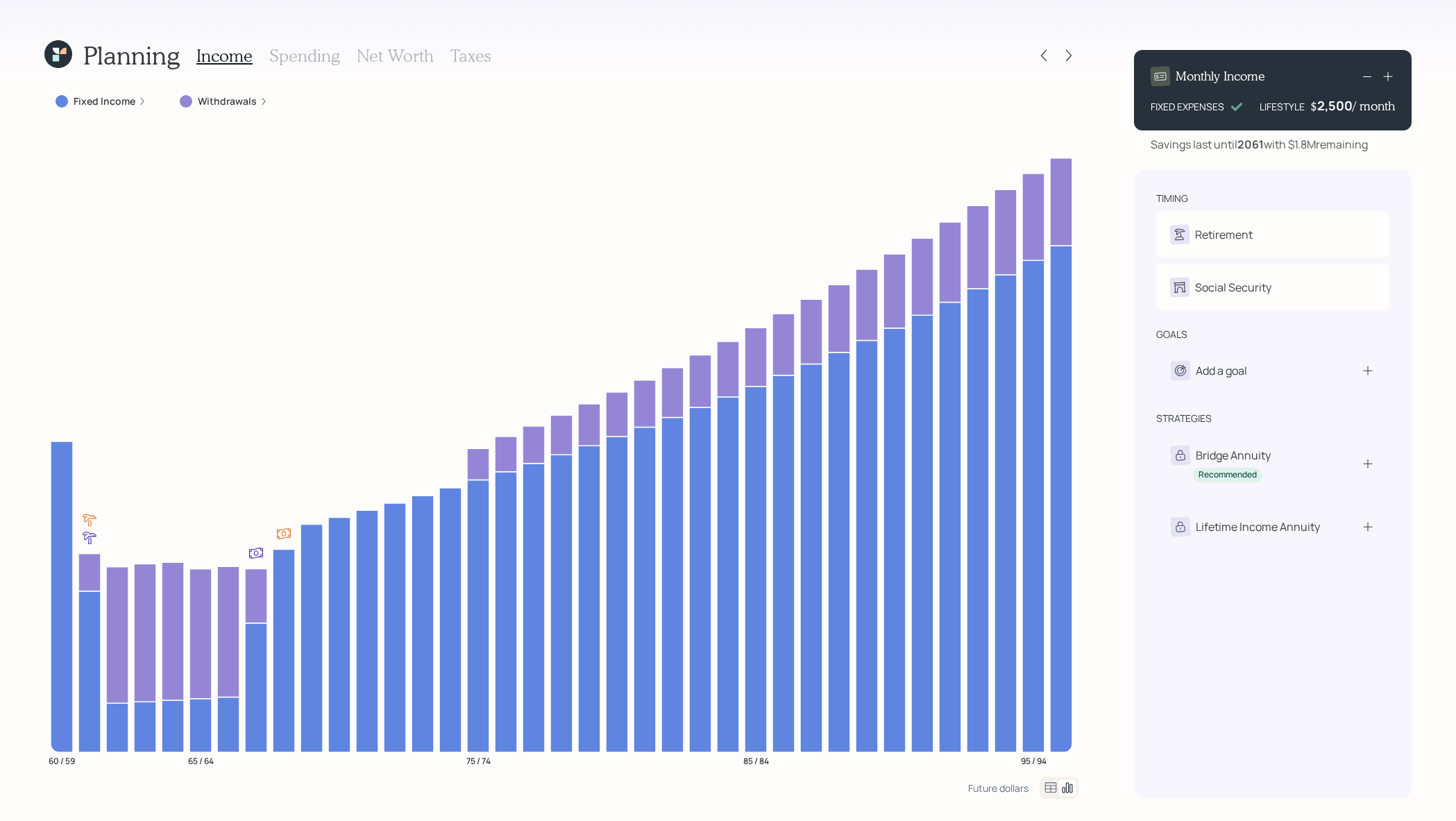
click at [1049, 780] on icon at bounding box center [1050, 788] width 17 height 17
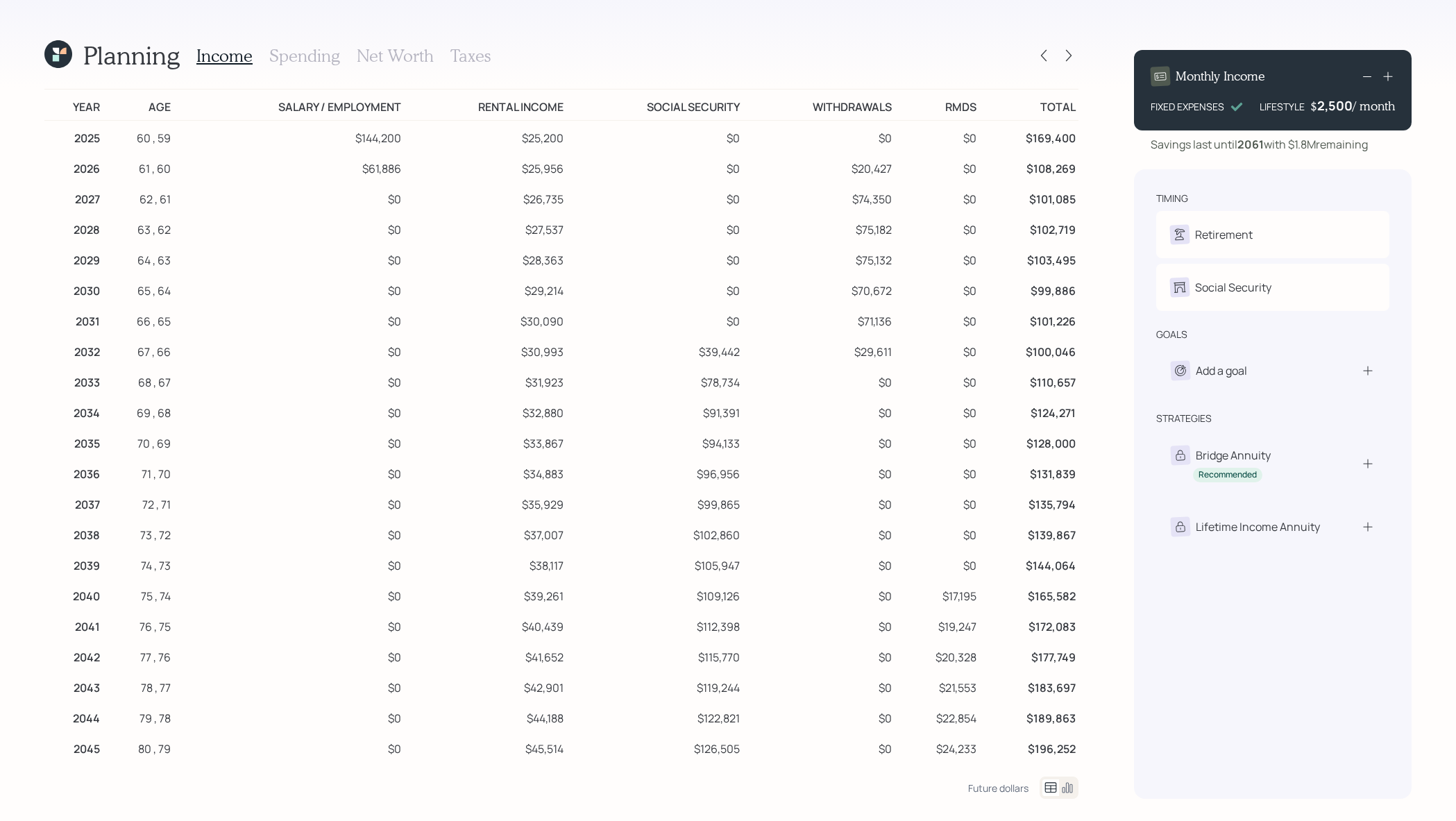
click at [453, 52] on h3 "Taxes" at bounding box center [470, 55] width 40 height 20
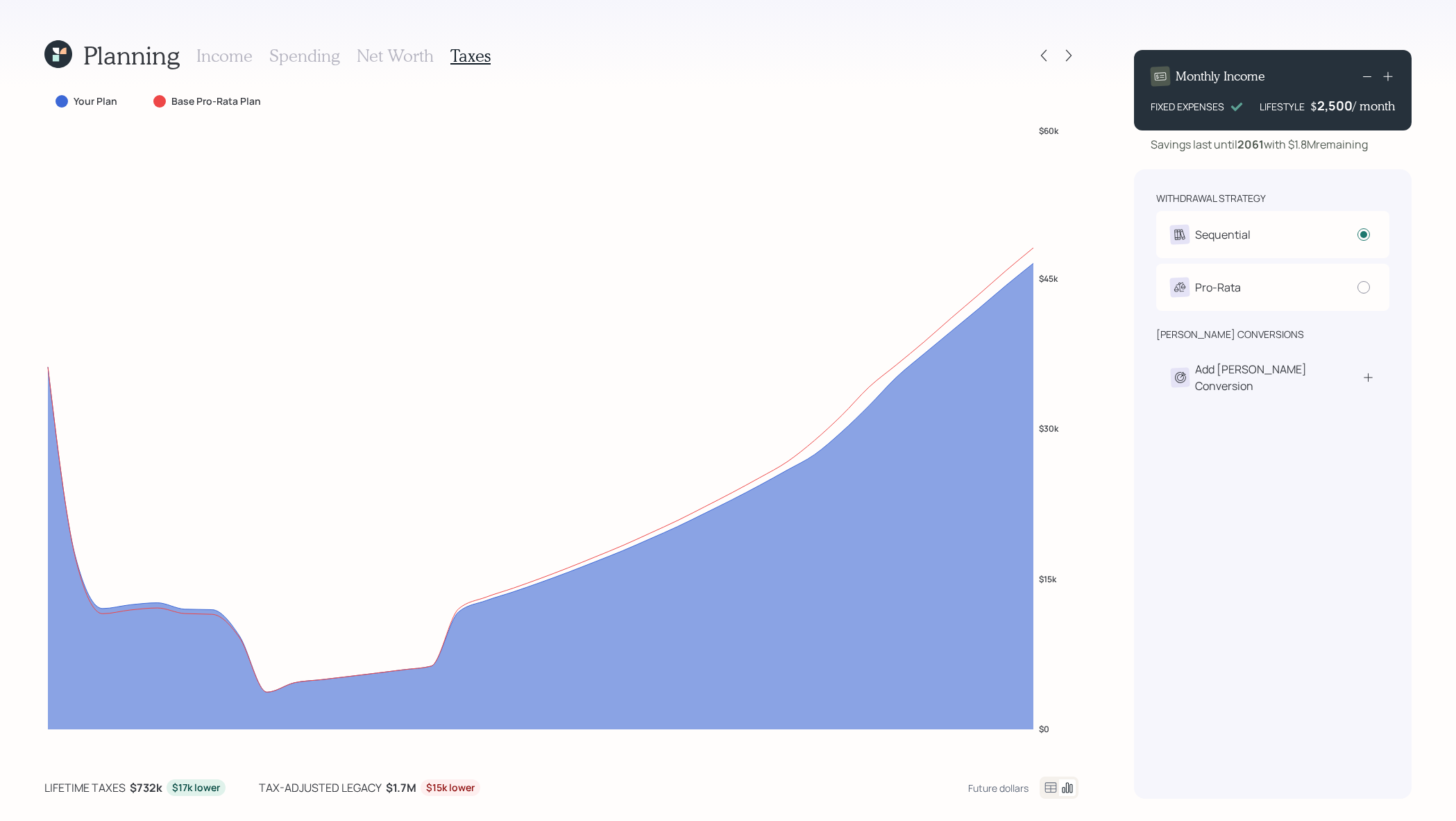
click at [1048, 789] on icon at bounding box center [1050, 788] width 17 height 17
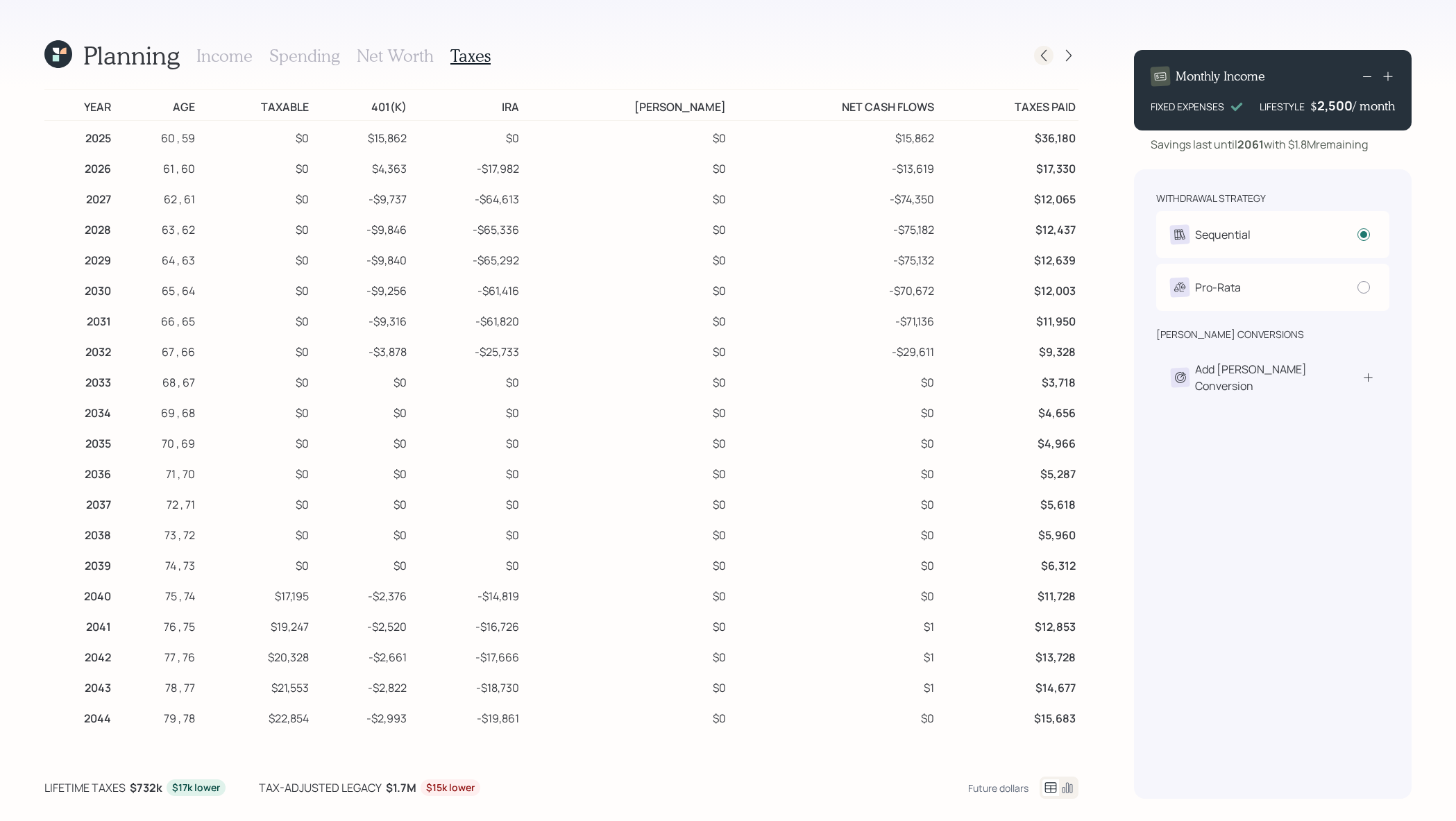
click at [1051, 49] on div at bounding box center [1043, 55] width 20 height 20
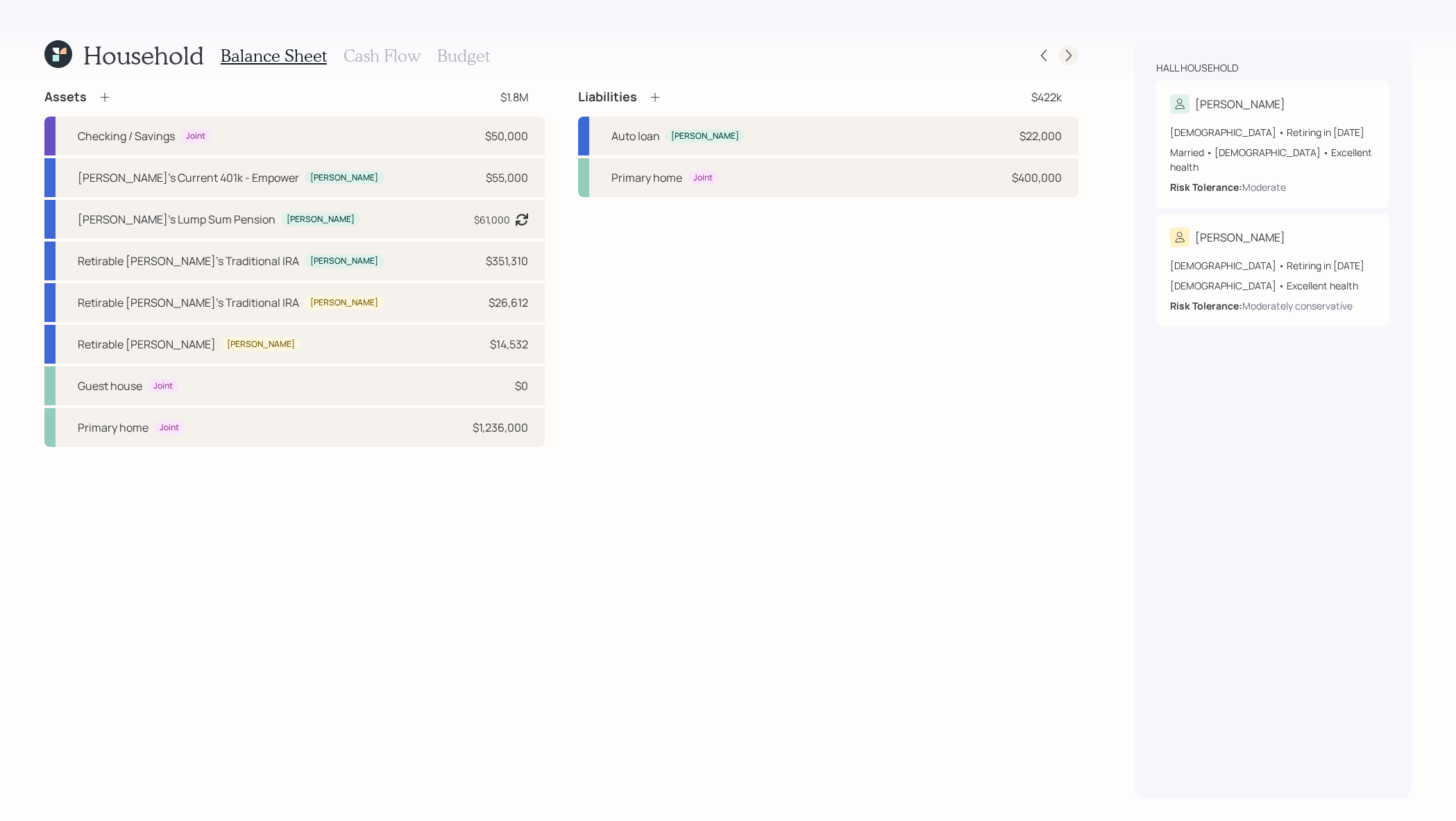
click at [1066, 50] on icon at bounding box center [1068, 55] width 14 height 14
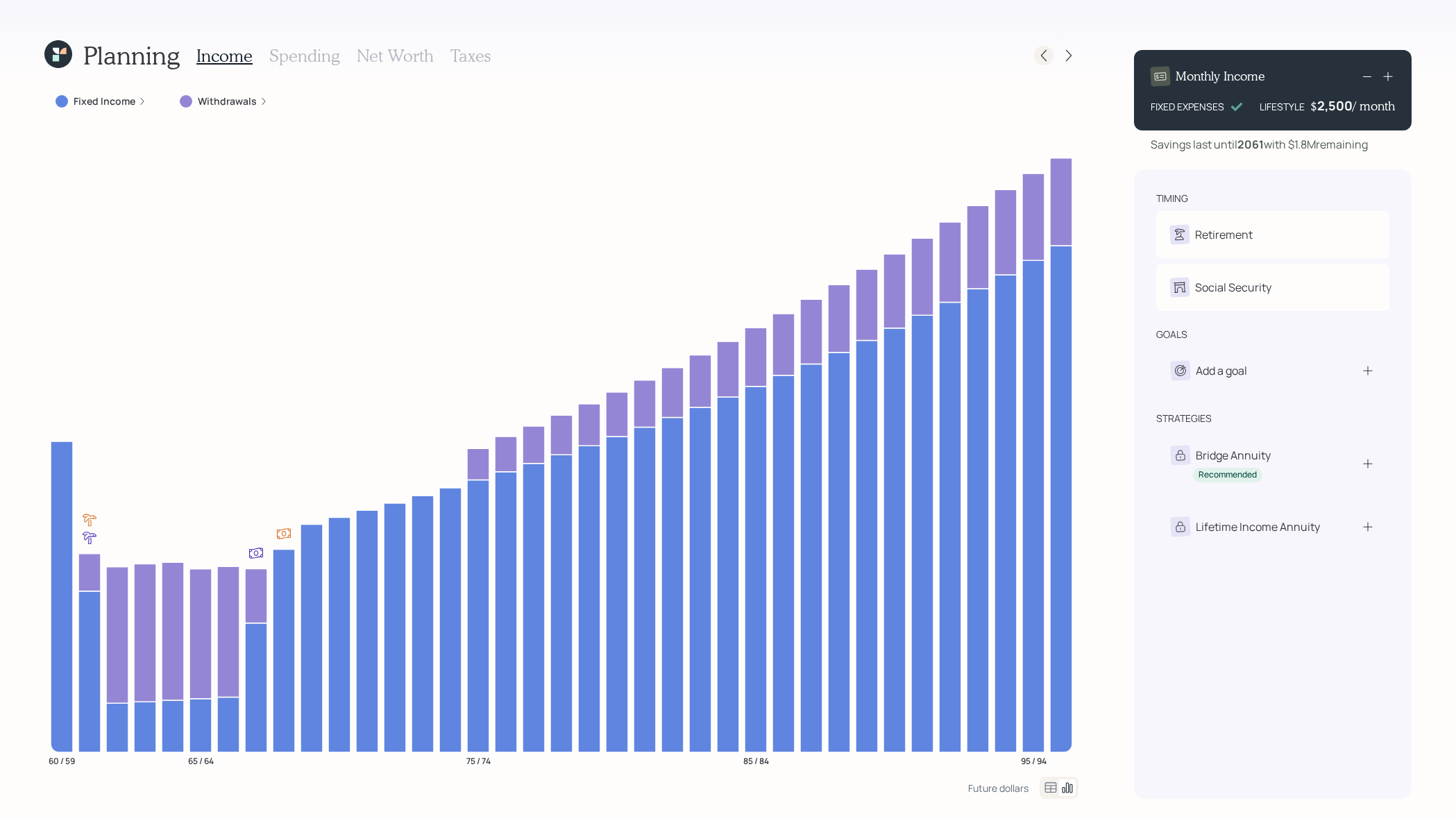
click at [1050, 49] on icon at bounding box center [1043, 55] width 14 height 14
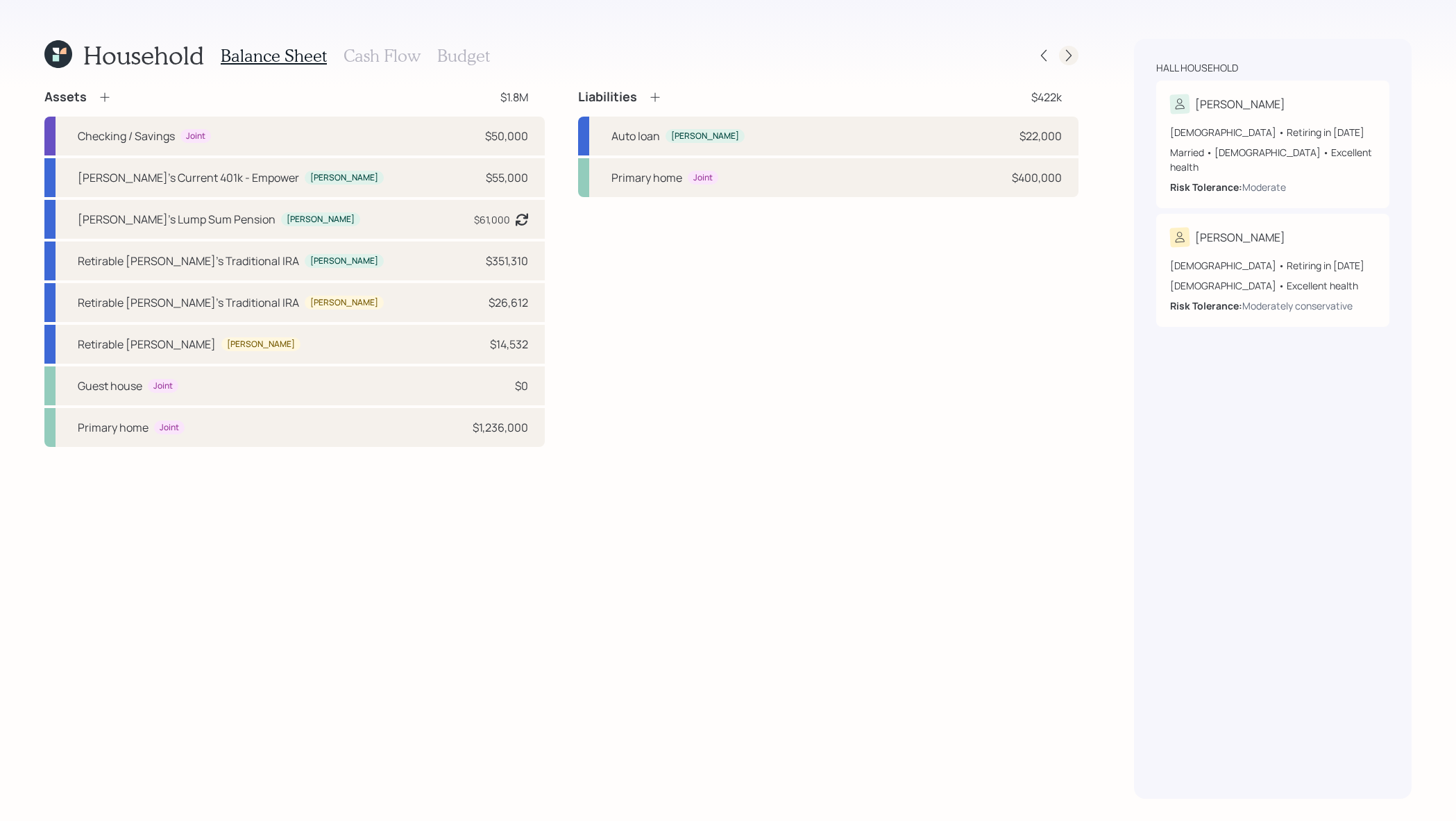
click at [1065, 58] on icon at bounding box center [1068, 55] width 14 height 14
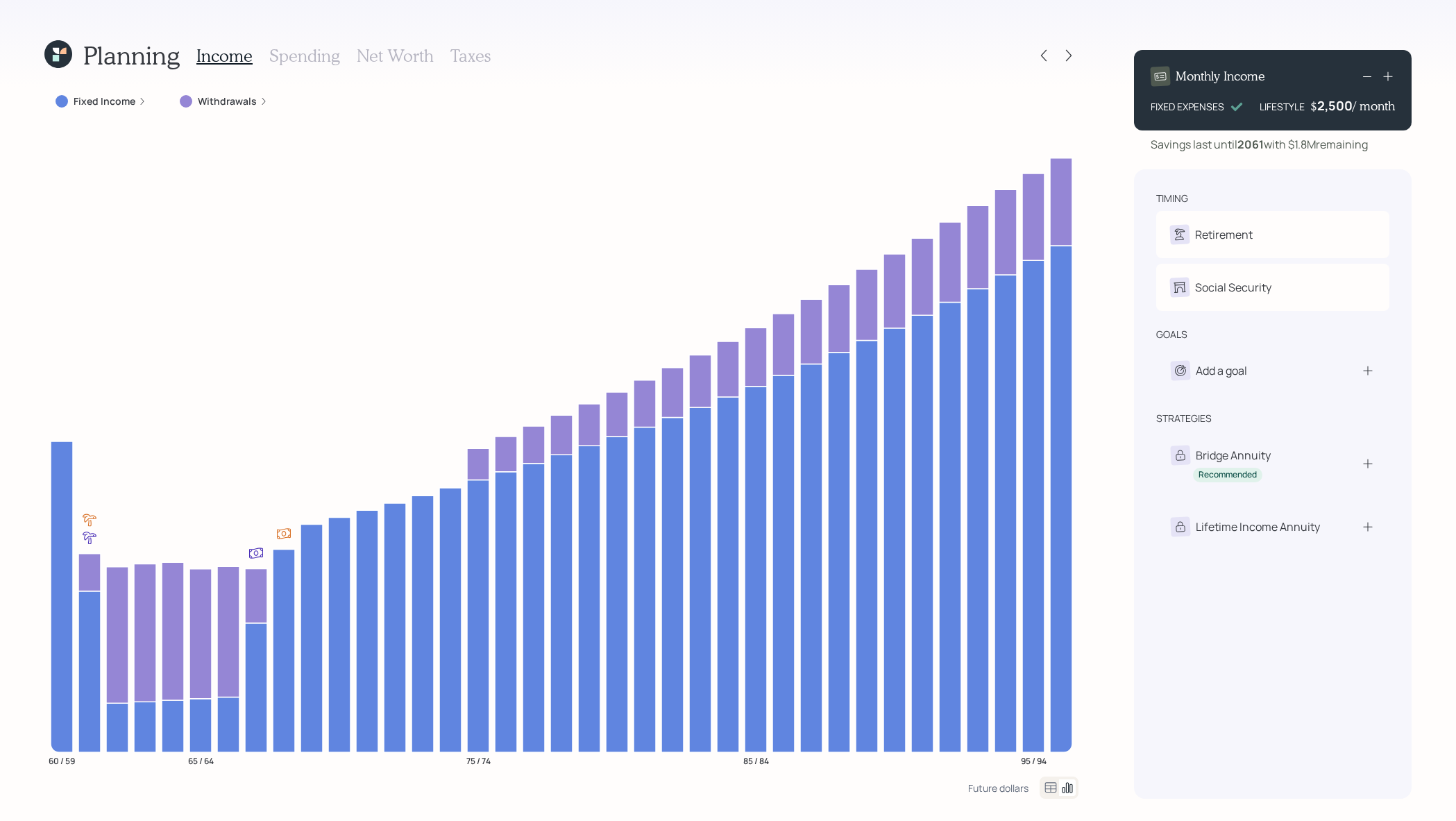
click at [105, 102] on label "Fixed Income" at bounding box center [104, 101] width 61 height 14
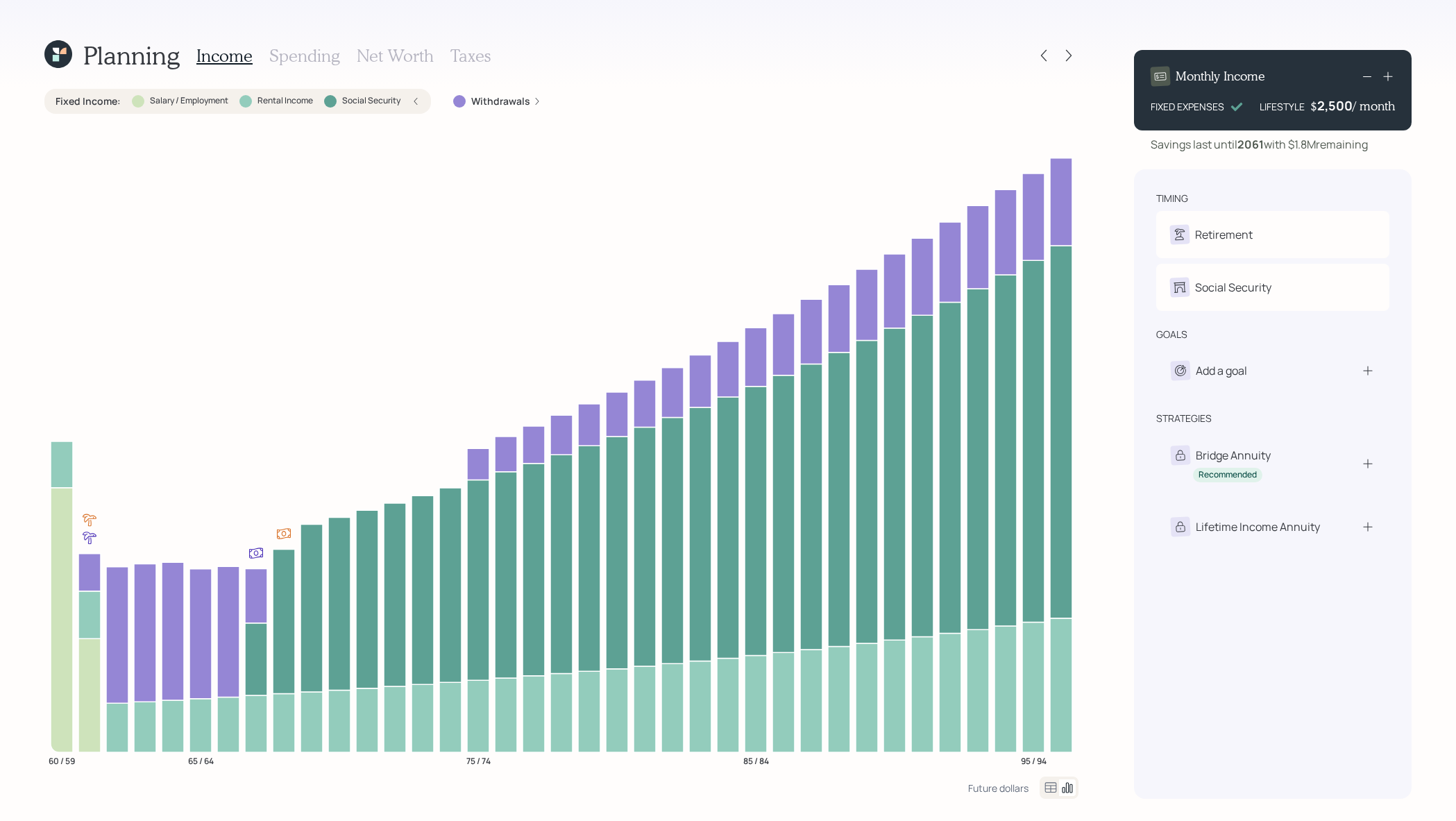
click at [105, 102] on label "Fixed Income :" at bounding box center [88, 101] width 65 height 14
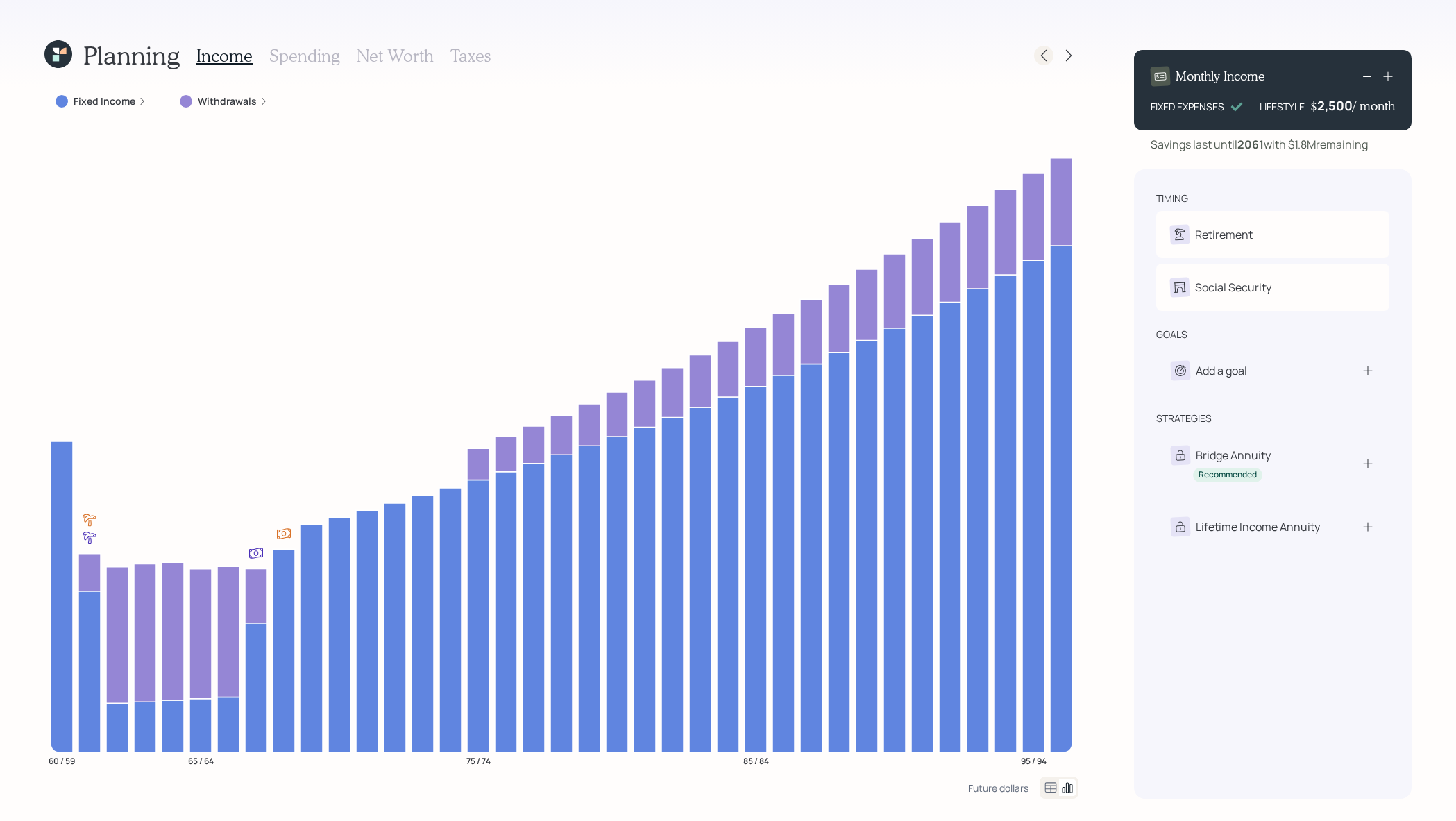
click at [1046, 53] on icon at bounding box center [1043, 55] width 14 height 14
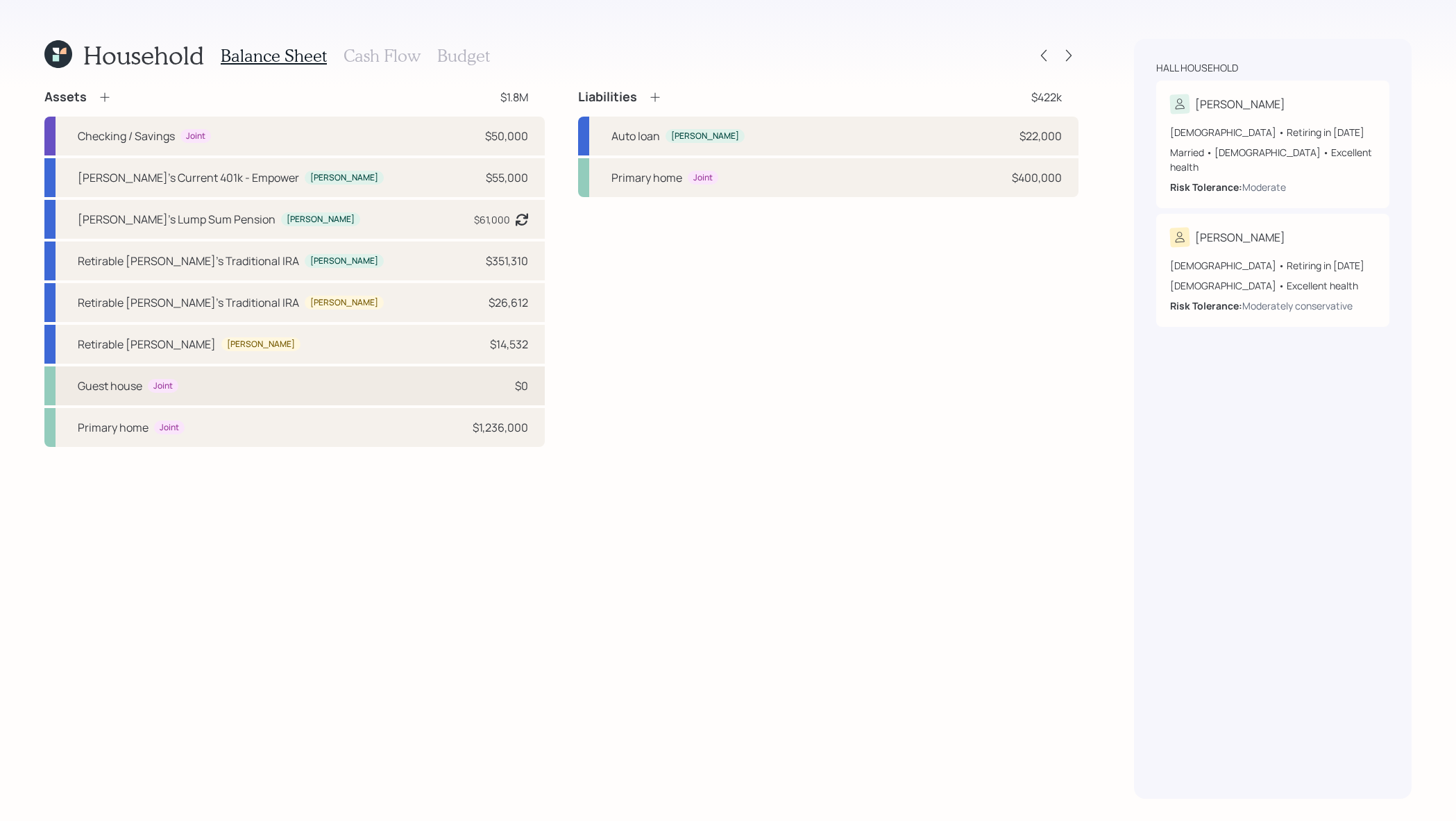
click at [369, 380] on div "Guest house Joint $0" at bounding box center [295, 385] width 500 height 39
select select "rental_property"
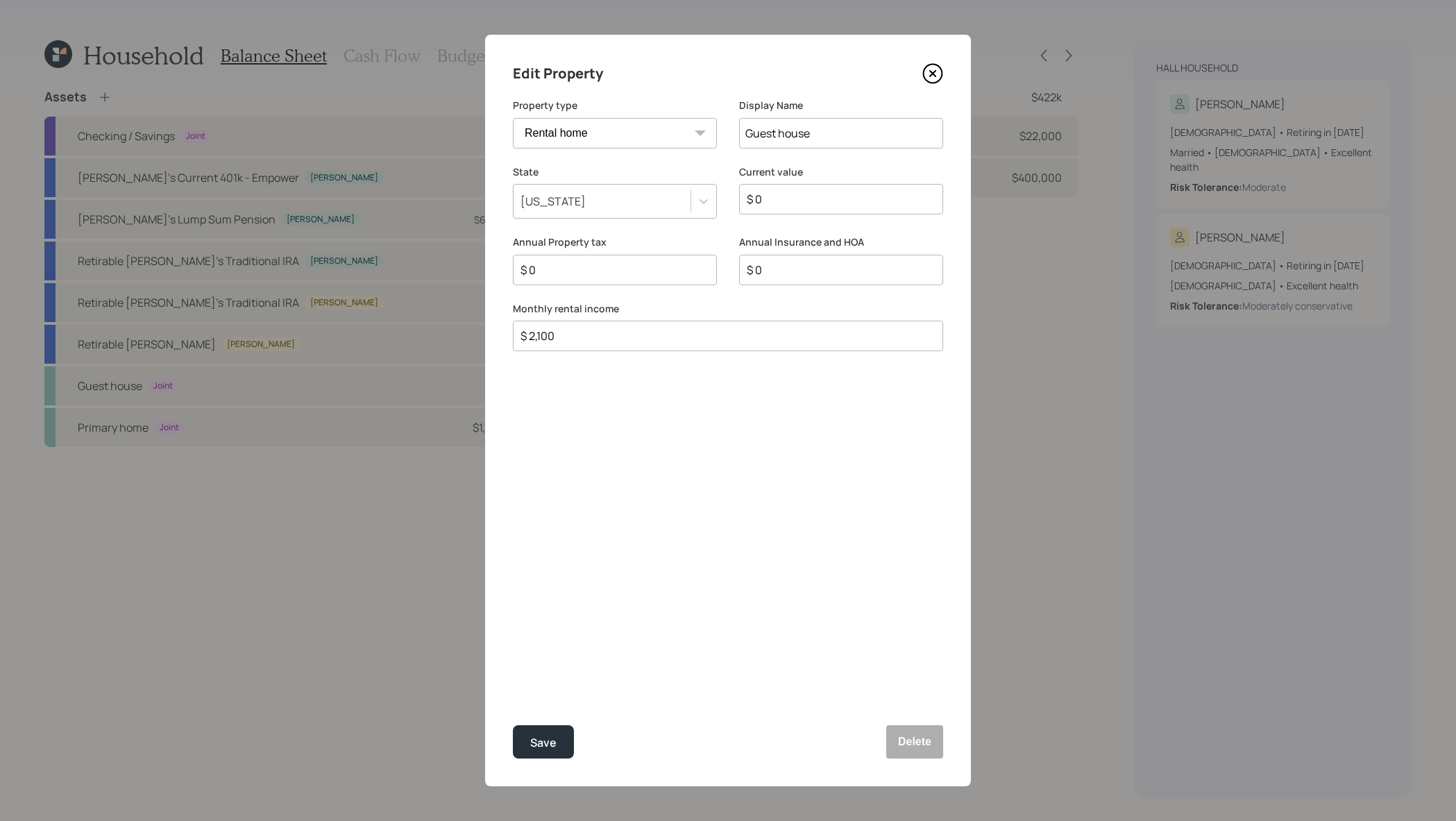
click at [948, 81] on div "Edit Property Property type Vacation home Rental home Display Name Guest house …" at bounding box center [728, 410] width 486 height 752
click at [937, 81] on icon at bounding box center [933, 74] width 19 height 19
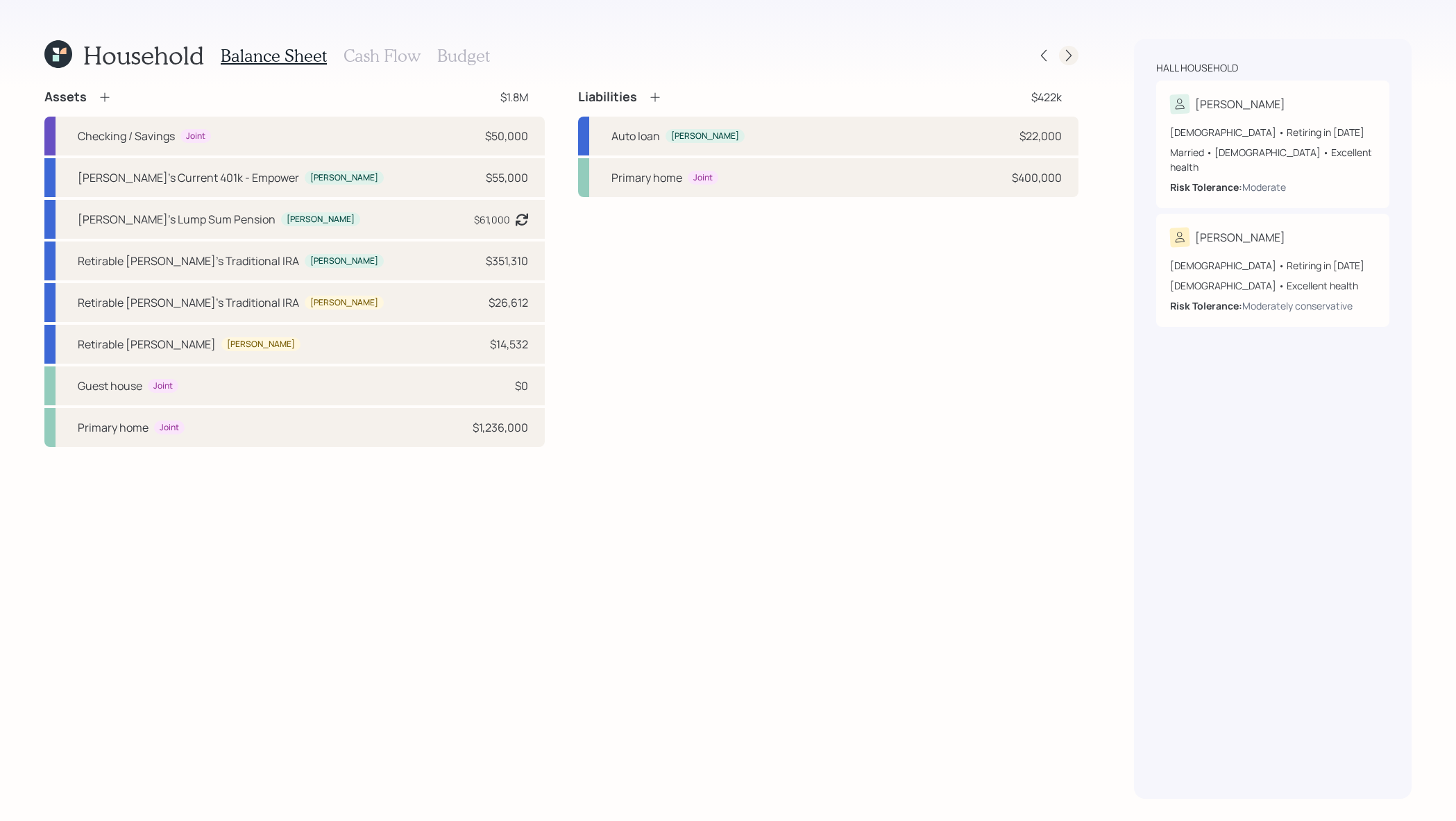
click at [1062, 61] on icon at bounding box center [1068, 55] width 14 height 14
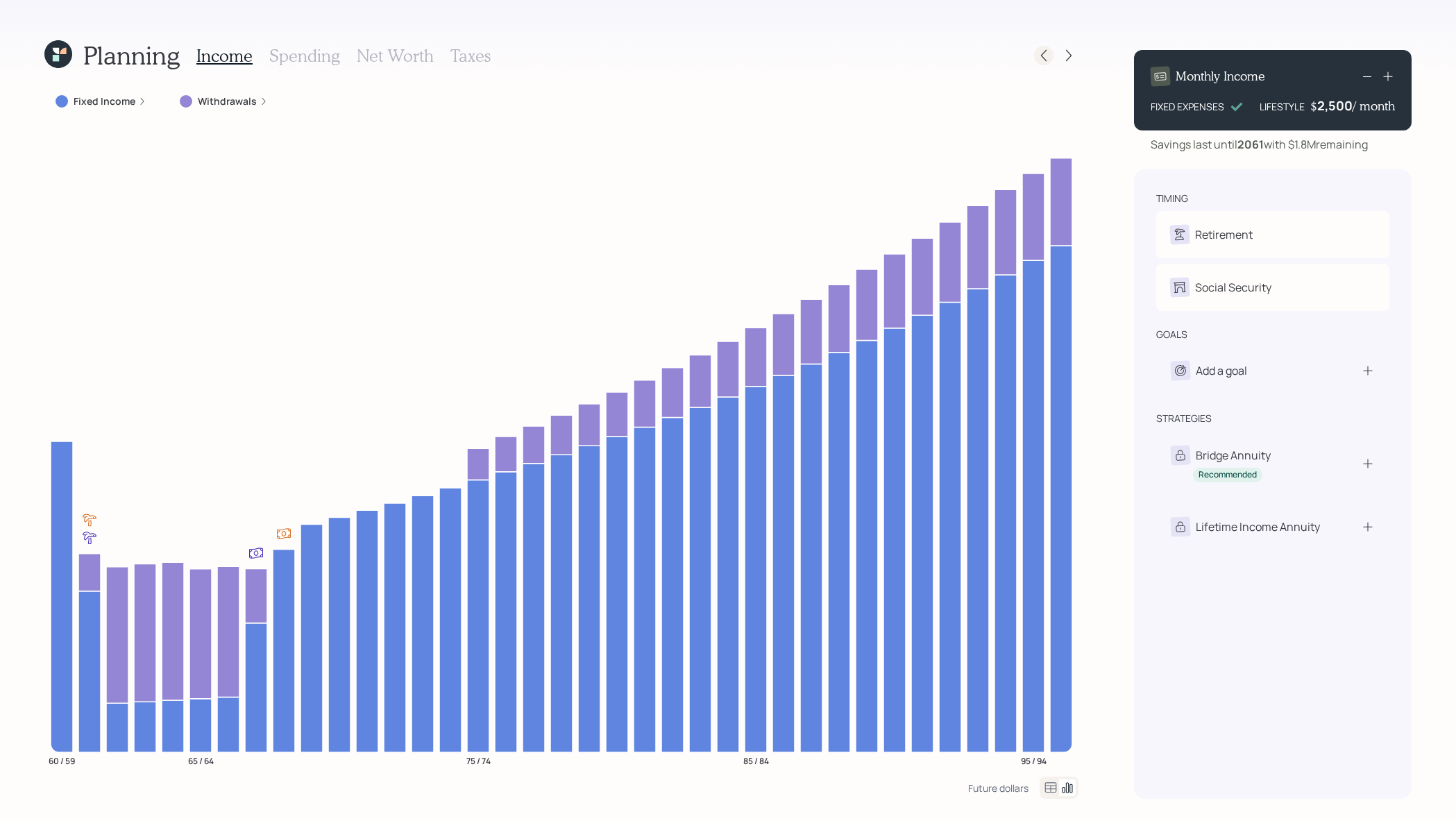
click at [1044, 54] on icon at bounding box center [1043, 55] width 14 height 14
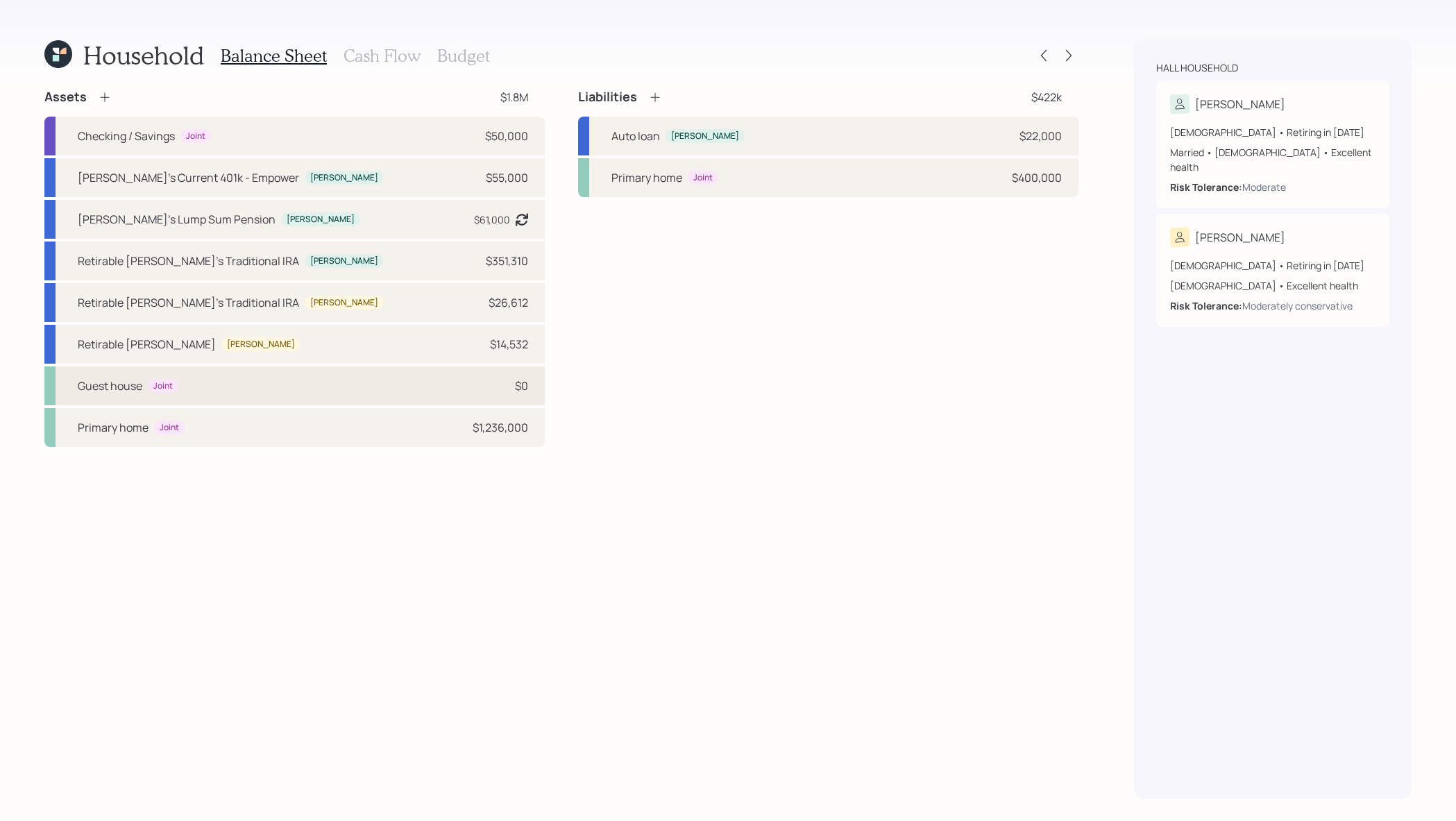
click at [336, 404] on div "Guest house Joint $0" at bounding box center [295, 385] width 500 height 39
select select "rental_property"
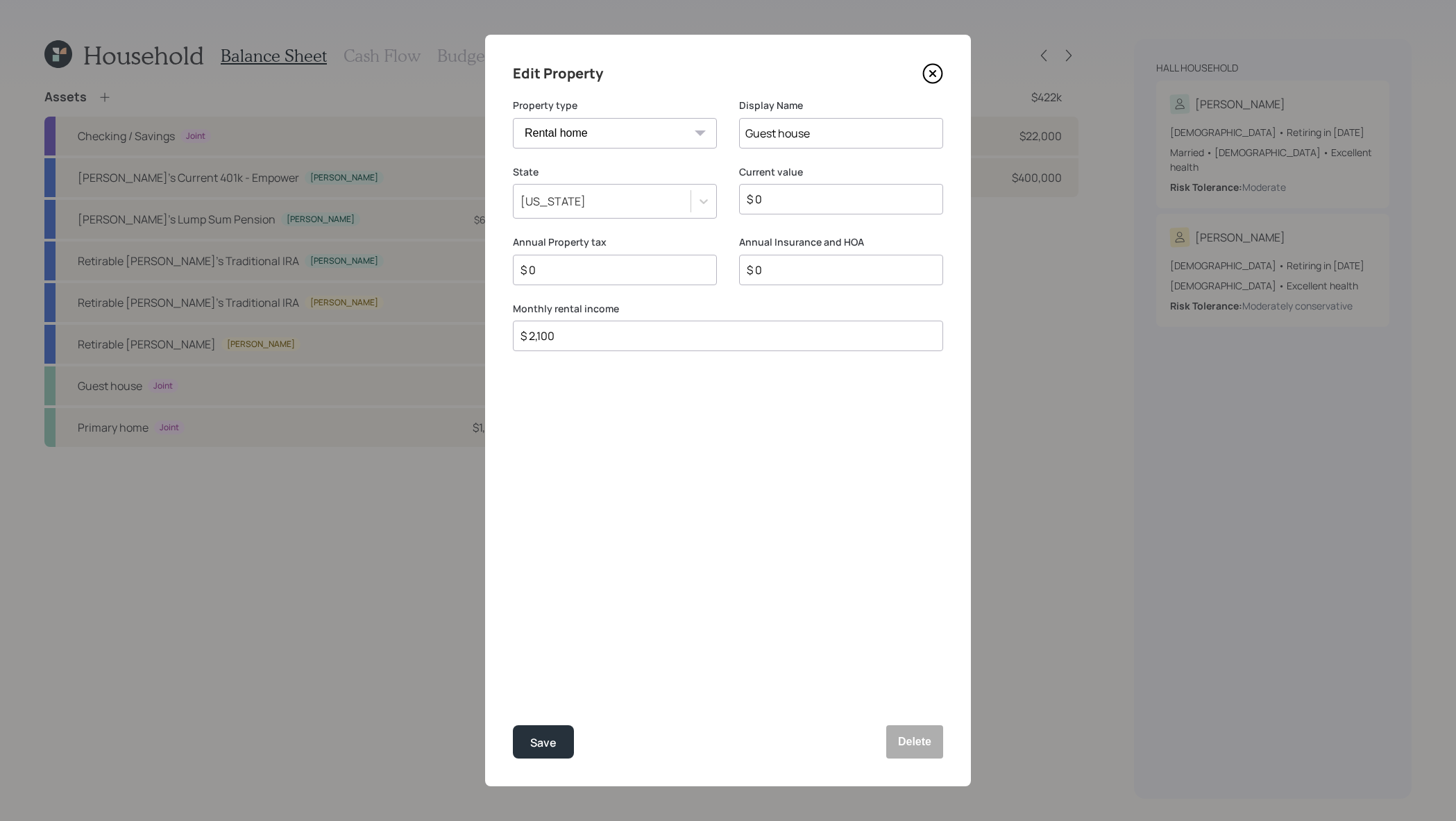
drag, startPoint x: 648, startPoint y: 334, endPoint x: 444, endPoint y: 316, distance: 204.8
click at [444, 316] on div "Edit Property Property type Vacation home Rental home Display Name Guest house …" at bounding box center [728, 410] width 1456 height 821
type input "$ 0"
click at [513, 725] on button "Save" at bounding box center [543, 742] width 61 height 33
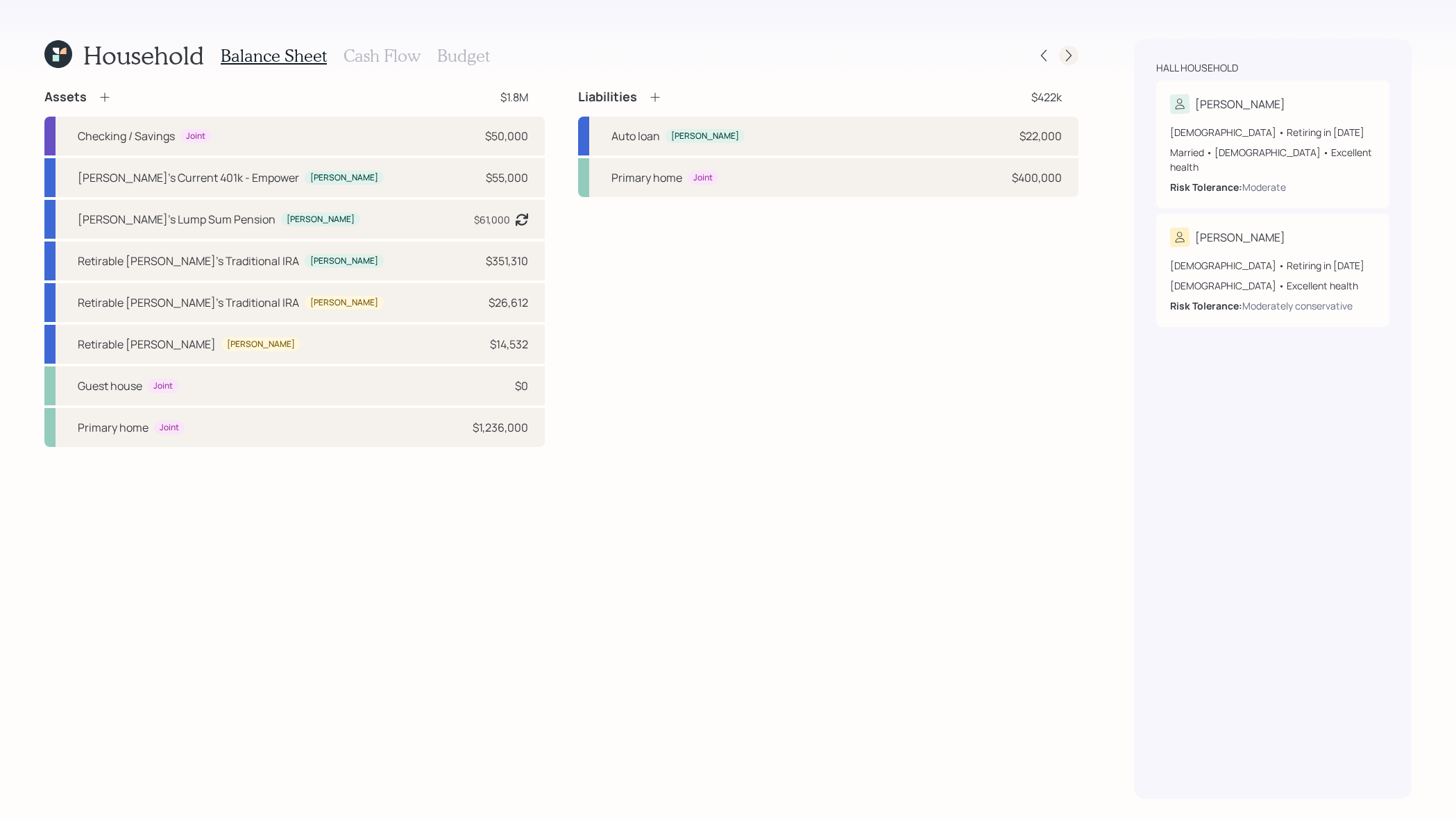
click at [1062, 47] on div at bounding box center [1068, 55] width 20 height 20
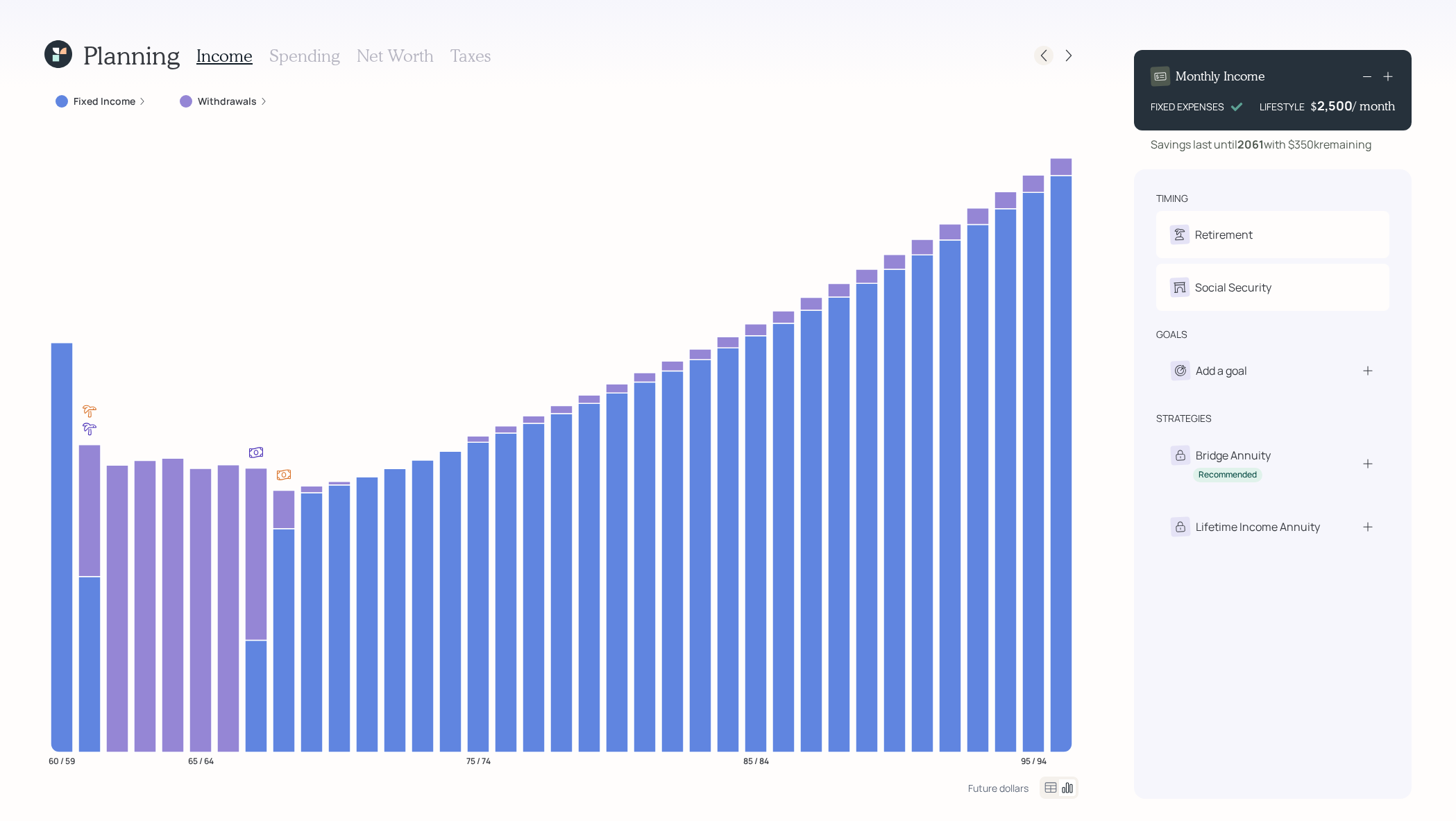
click at [1043, 52] on icon at bounding box center [1043, 56] width 5 height 12
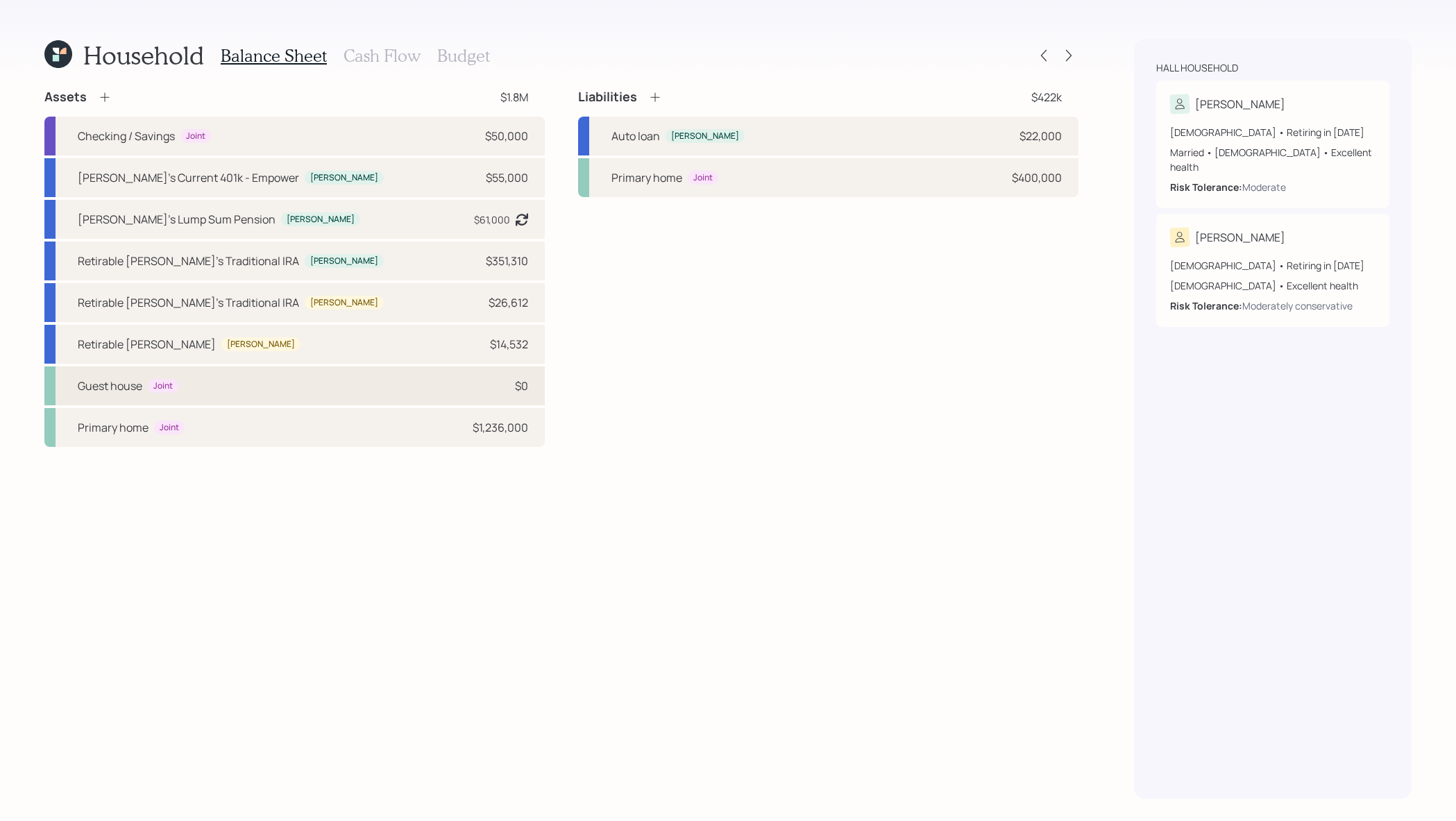
click at [313, 396] on div "Guest house Joint $0" at bounding box center [295, 385] width 500 height 39
select select "rental_property"
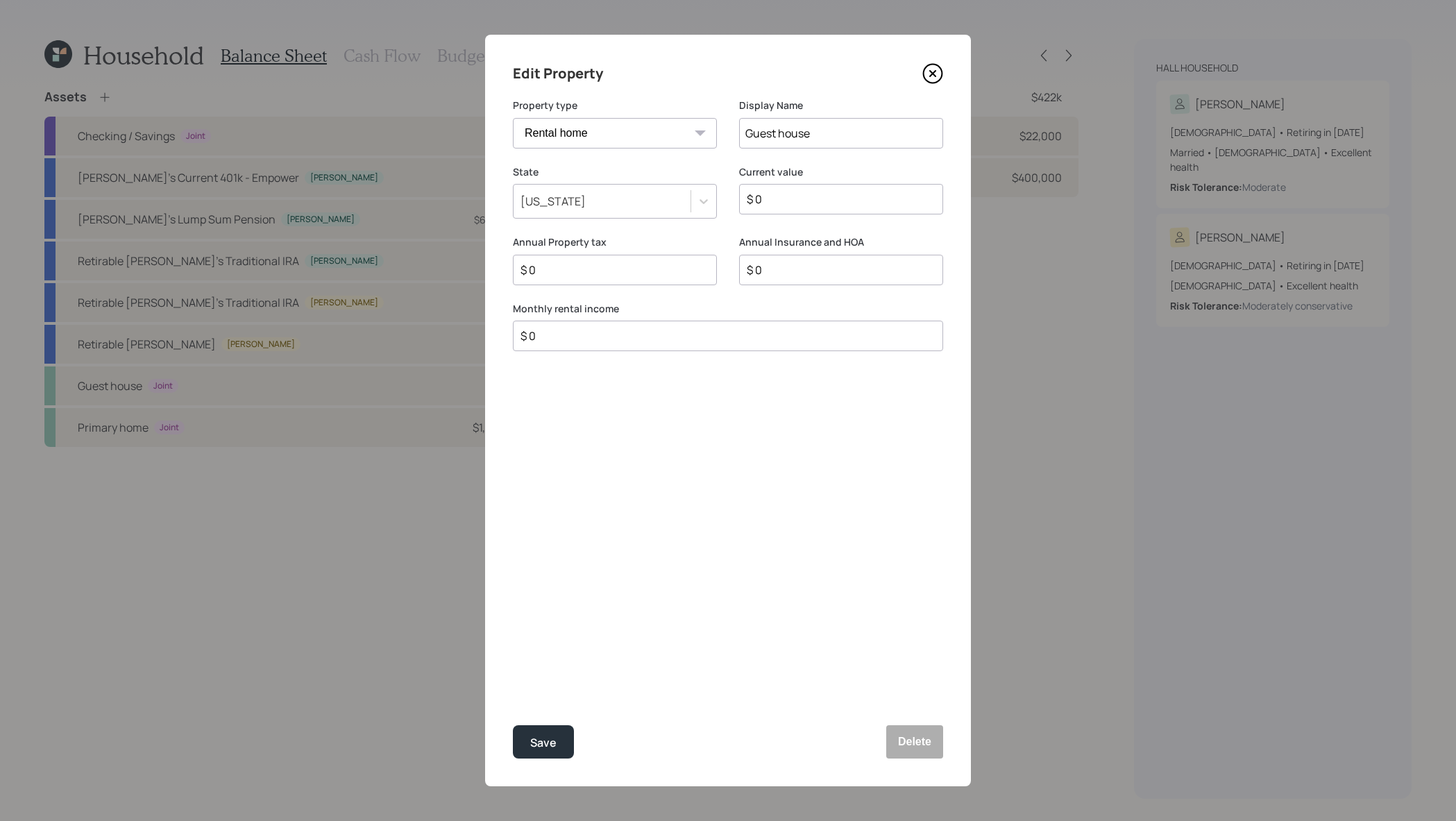
click at [559, 338] on input "$ 0" at bounding box center [722, 336] width 406 height 17
type input "$ 2,100"
click at [513, 725] on button "Save" at bounding box center [543, 742] width 61 height 33
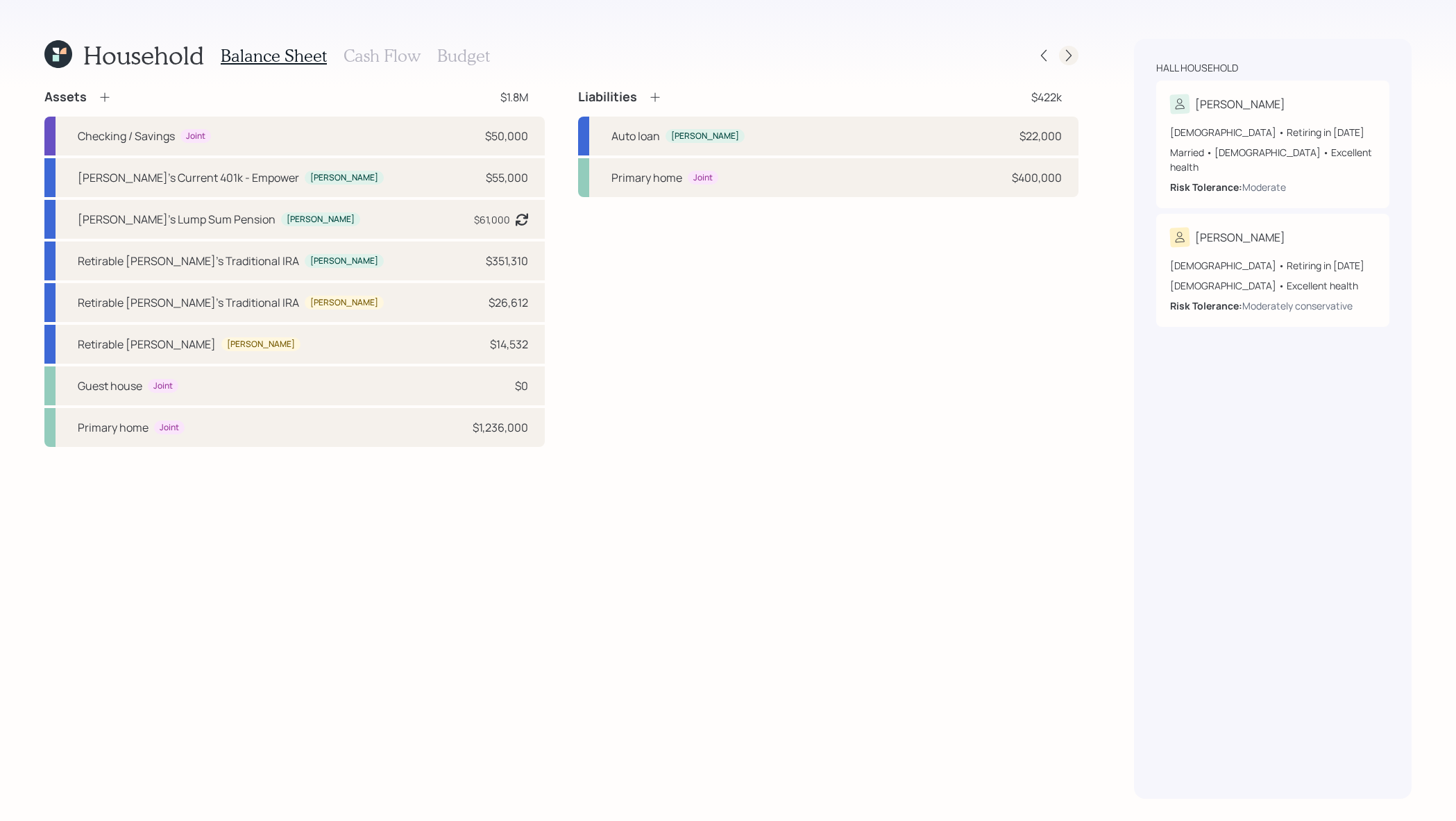
click at [1059, 59] on div at bounding box center [1068, 55] width 20 height 20
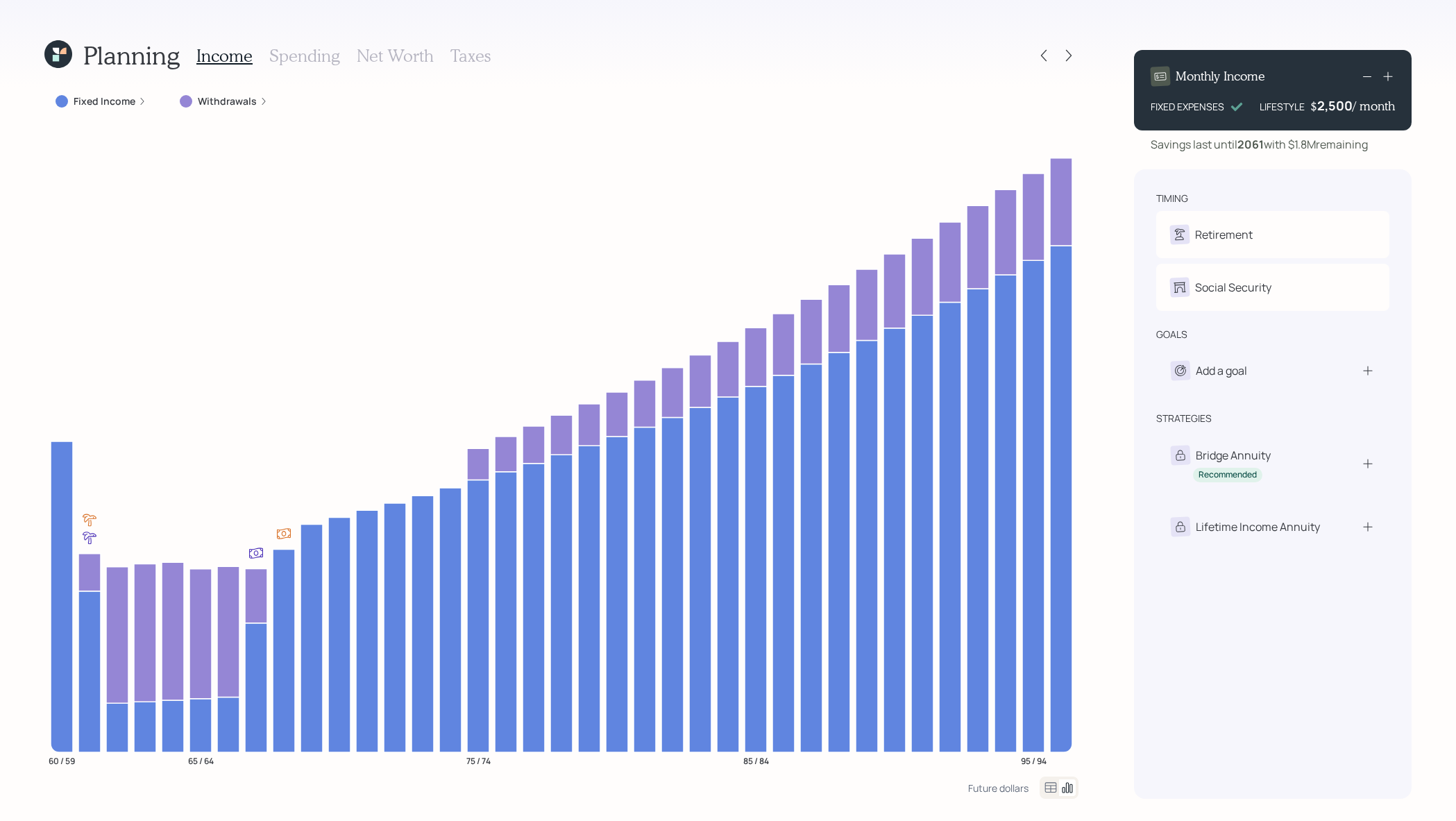
click at [367, 62] on h3 "Net Worth" at bounding box center [395, 55] width 77 height 20
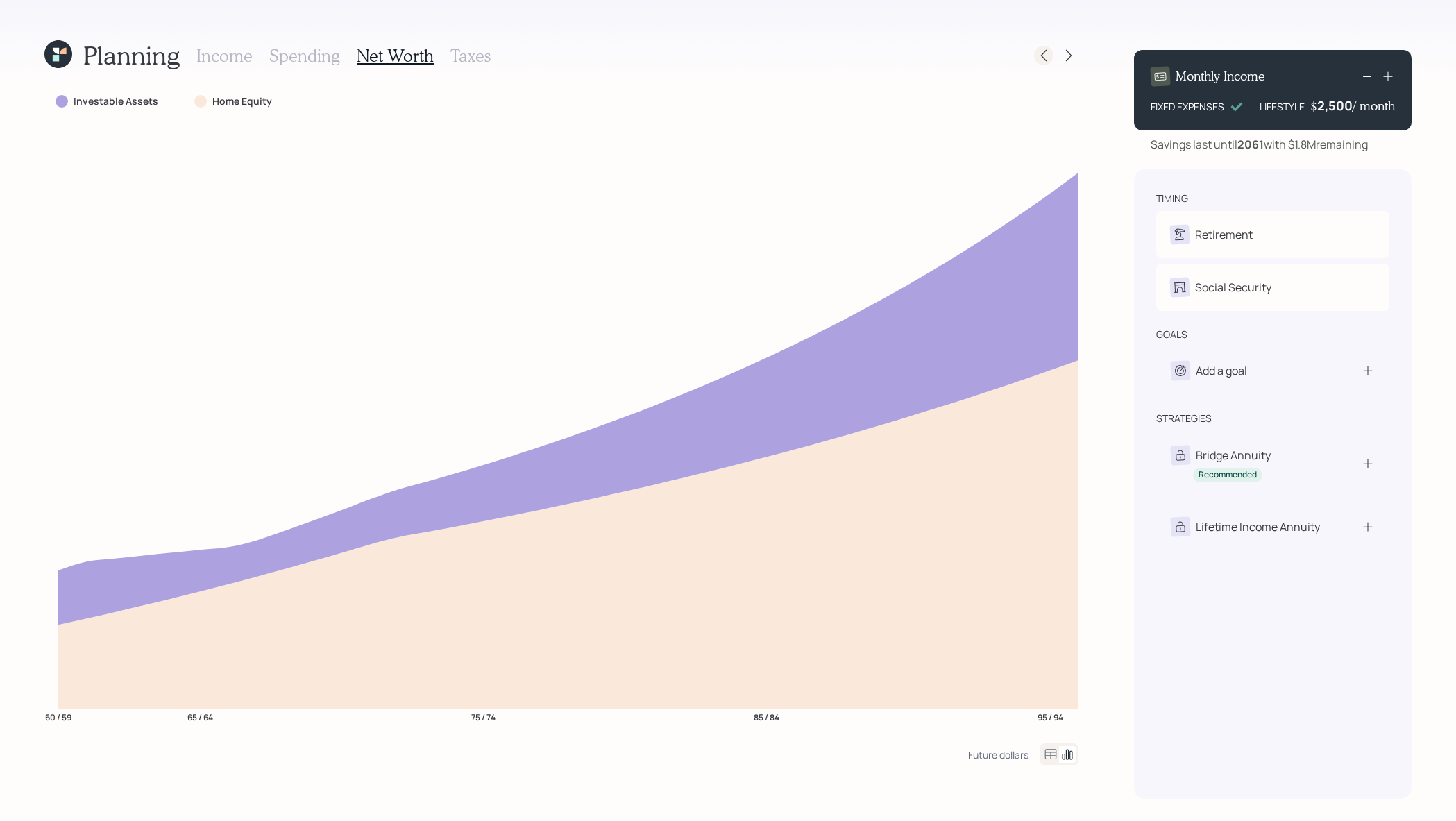
click at [1047, 61] on icon at bounding box center [1043, 55] width 14 height 14
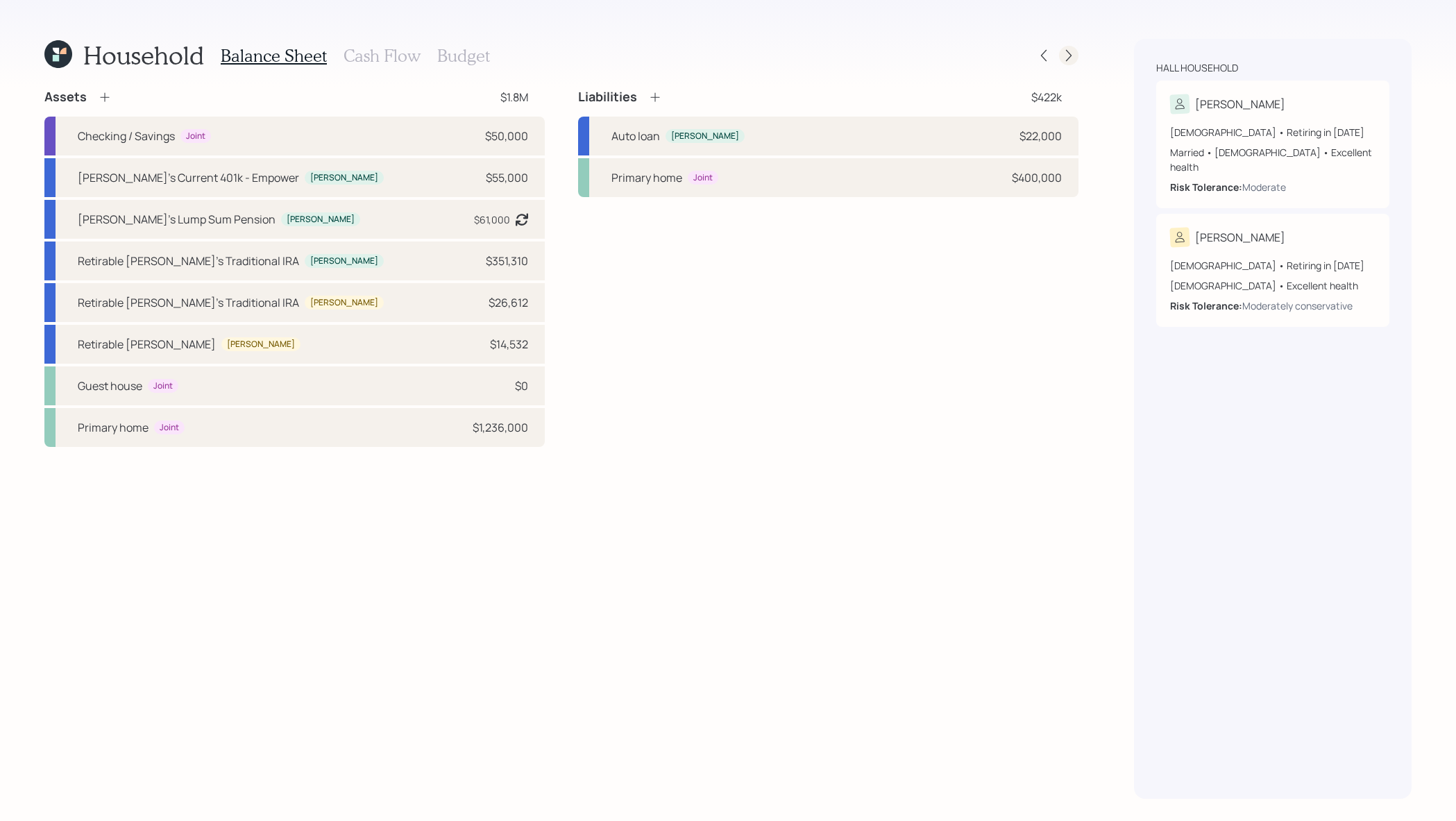
click at [1072, 53] on icon at bounding box center [1068, 55] width 14 height 14
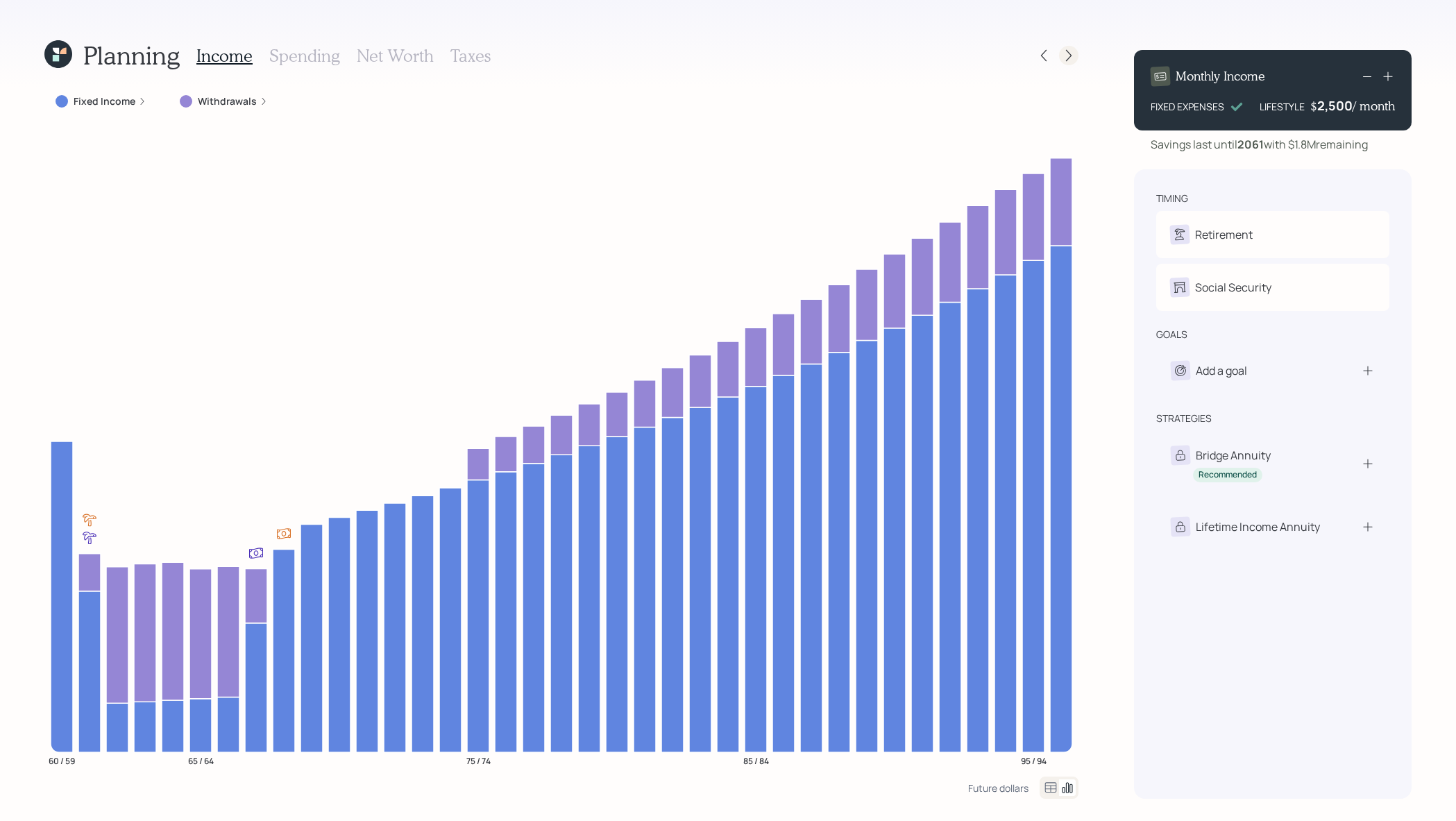
click at [1064, 54] on icon at bounding box center [1068, 55] width 14 height 14
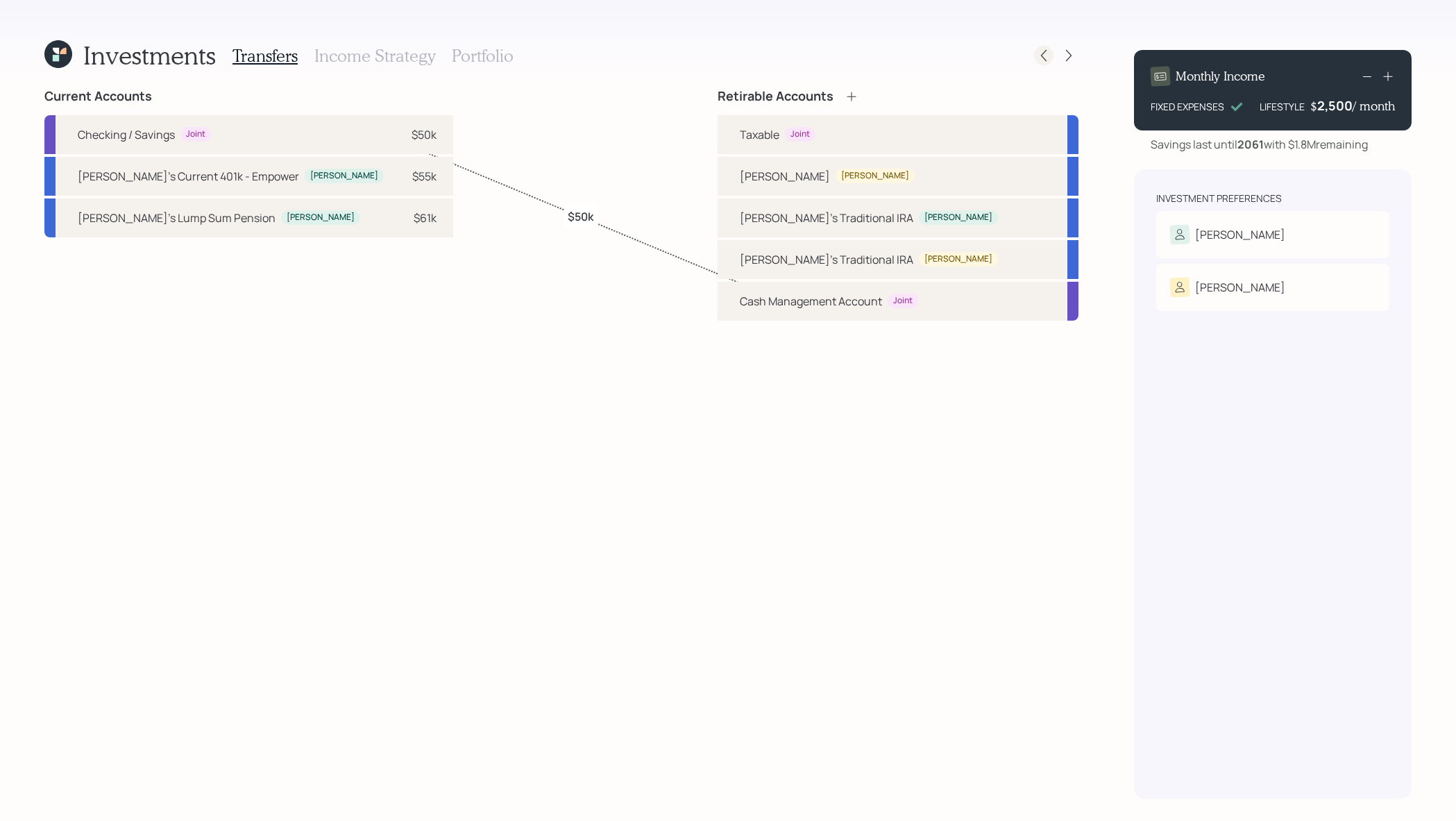
click at [1048, 56] on icon at bounding box center [1043, 55] width 14 height 14
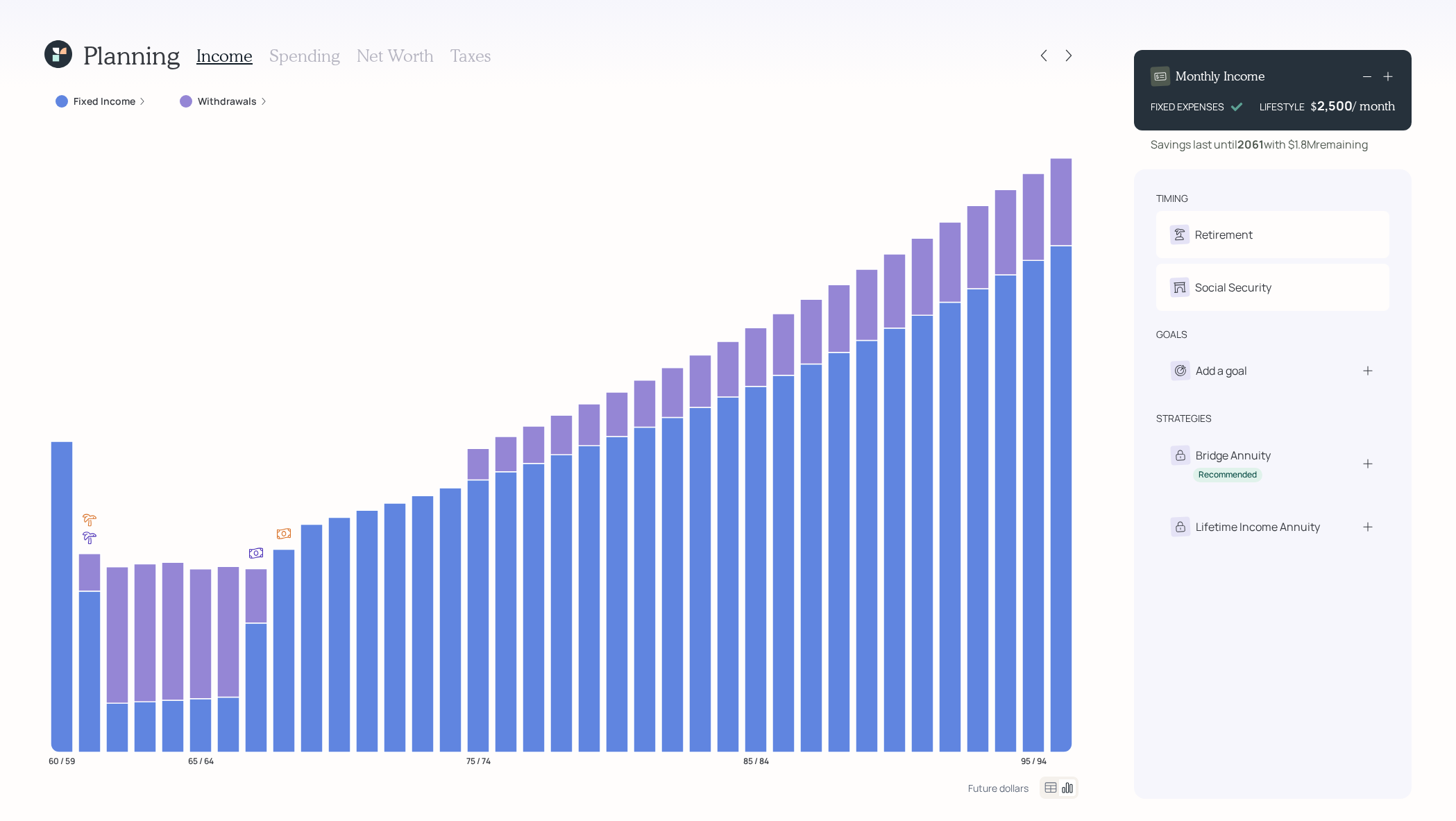
click at [398, 49] on h3 "Net Worth" at bounding box center [395, 55] width 77 height 20
